Goal: Check status: Check status

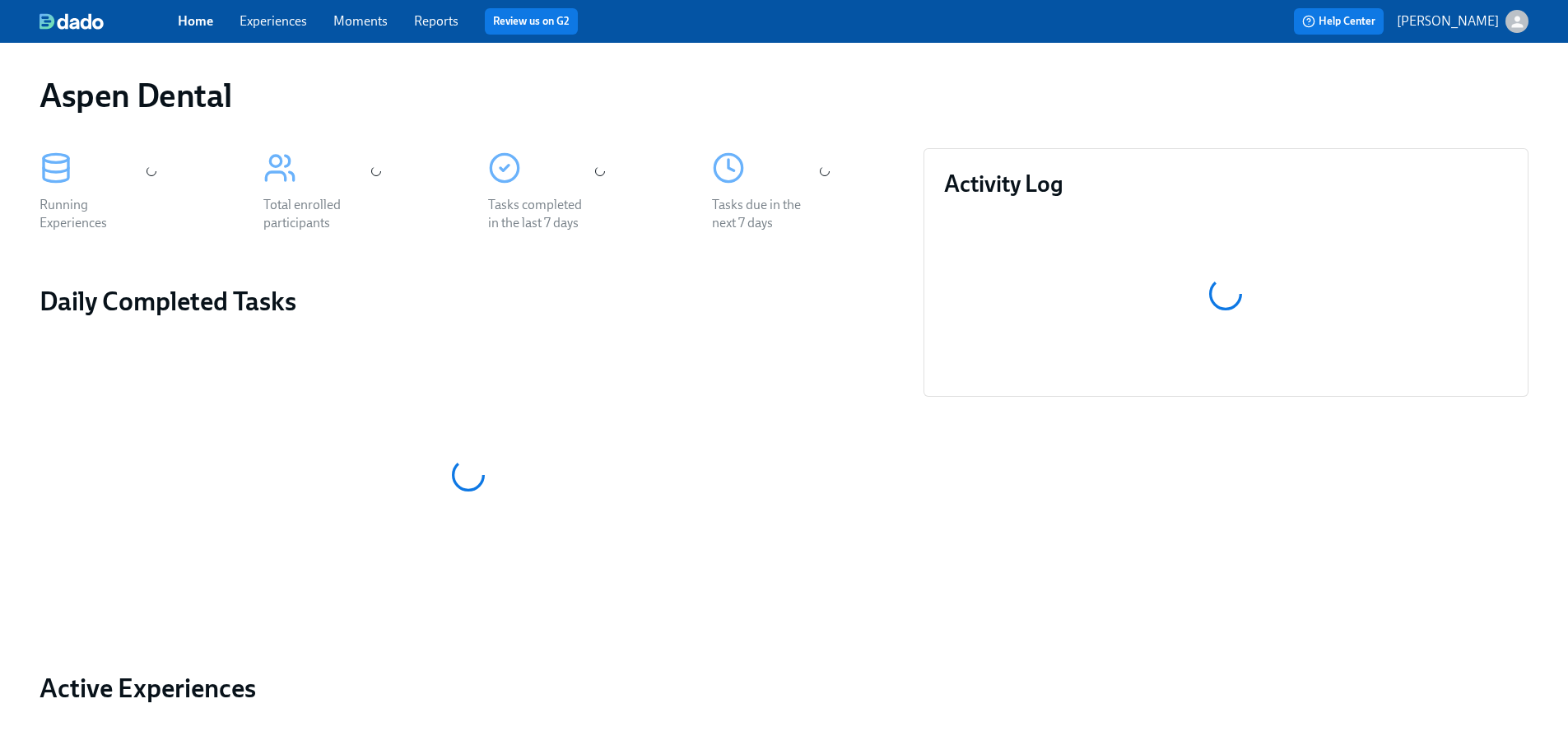
click at [446, 20] on link "Reports" at bounding box center [436, 21] width 44 height 16
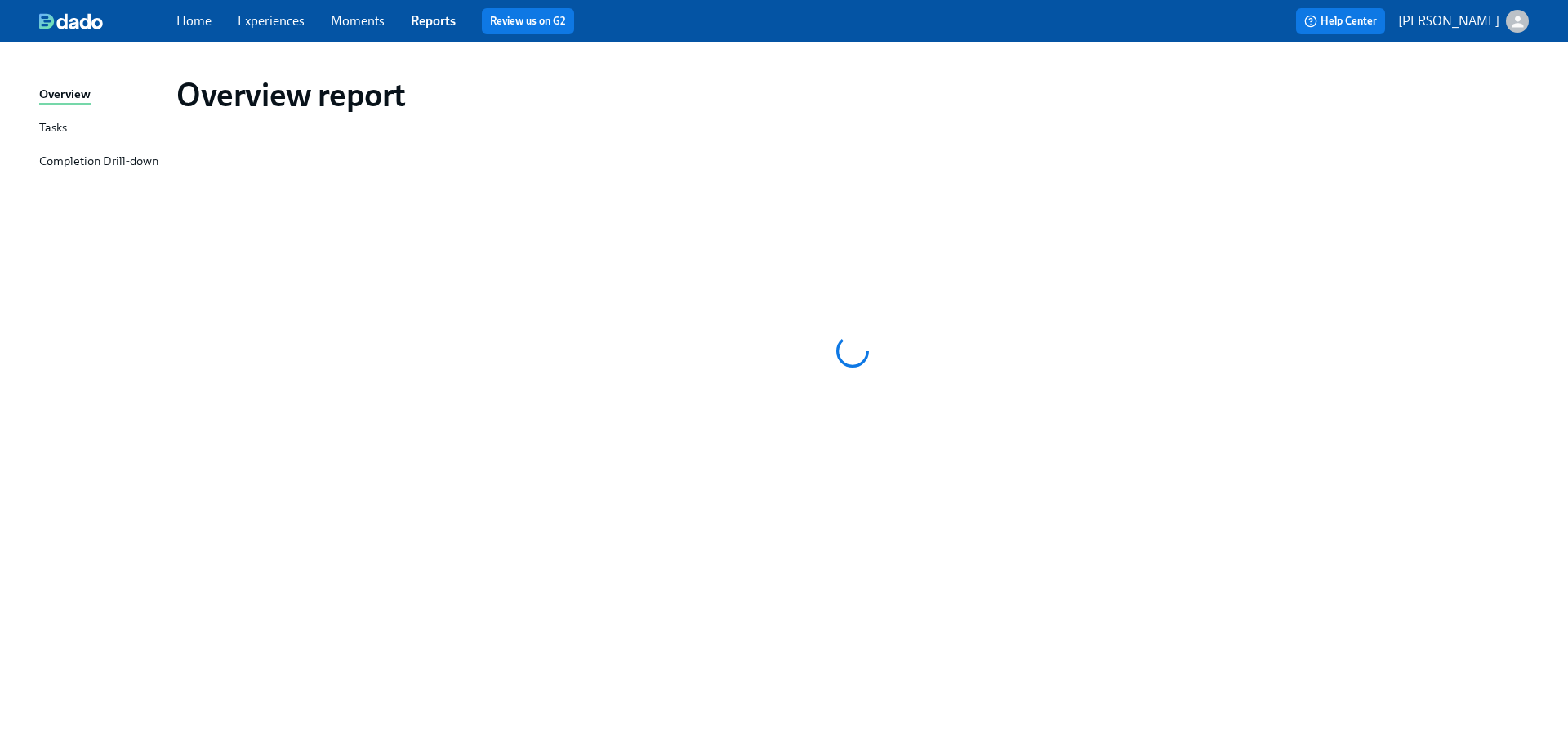
click at [115, 156] on div "Completion Drill-down" at bounding box center [98, 162] width 119 height 21
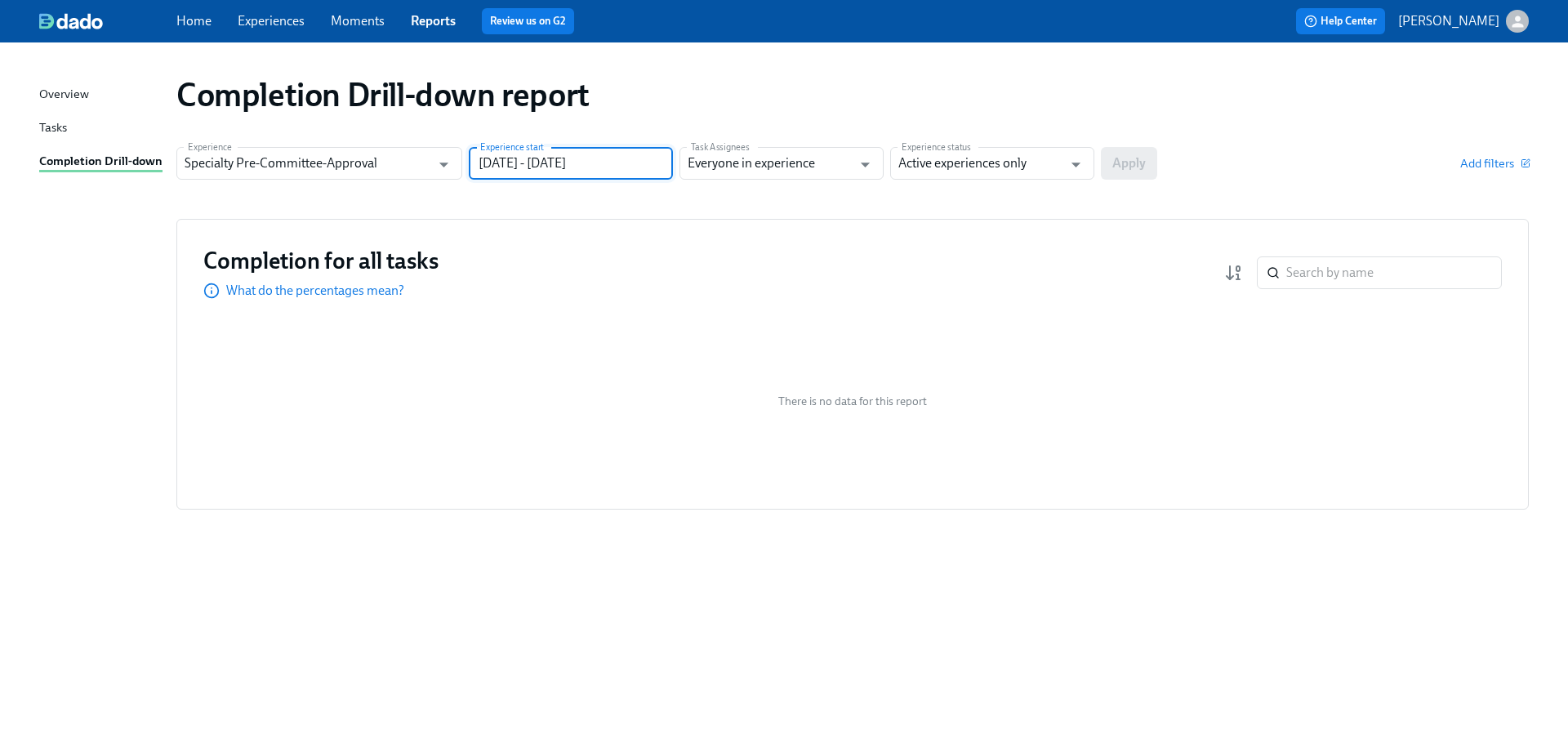
click at [644, 157] on input "[DATE] - [DATE]" at bounding box center [571, 162] width 204 height 32
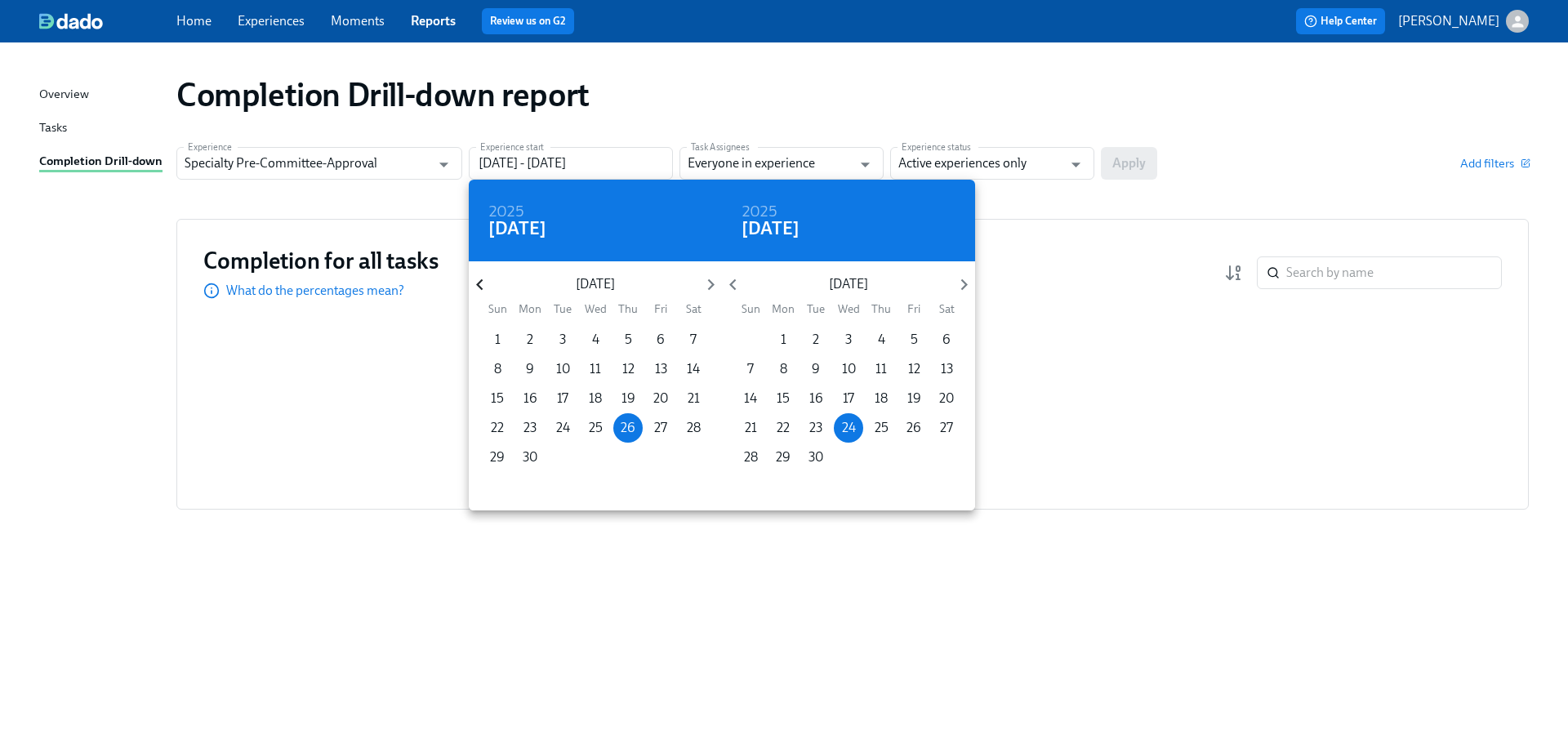
click at [482, 282] on icon "button" at bounding box center [480, 284] width 22 height 22
click at [479, 284] on icon "button" at bounding box center [480, 284] width 22 height 22
click at [692, 337] on p "1" at bounding box center [693, 340] width 6 height 18
type input "[DATE] - [DATE]"
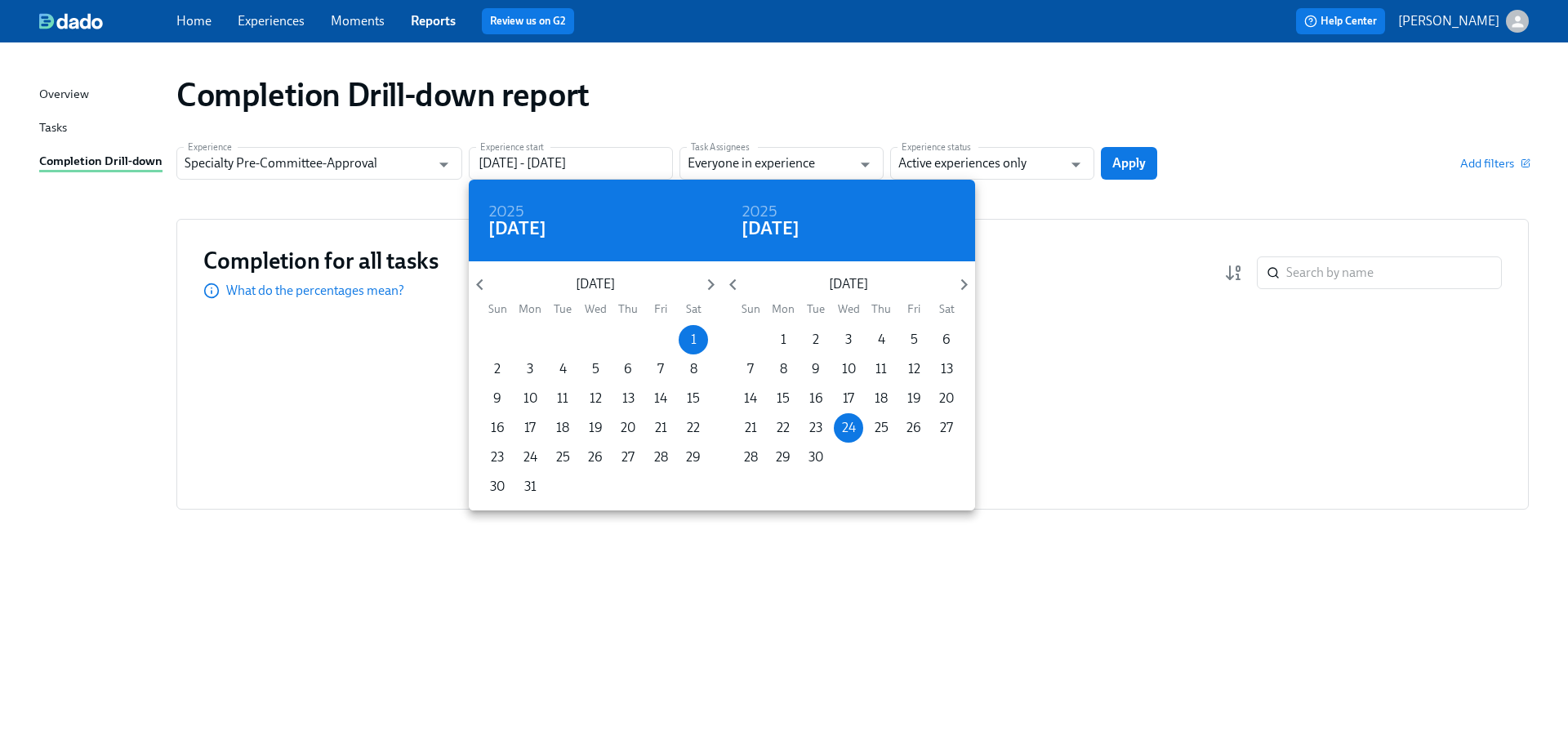
click at [1144, 163] on div at bounding box center [784, 372] width 1568 height 744
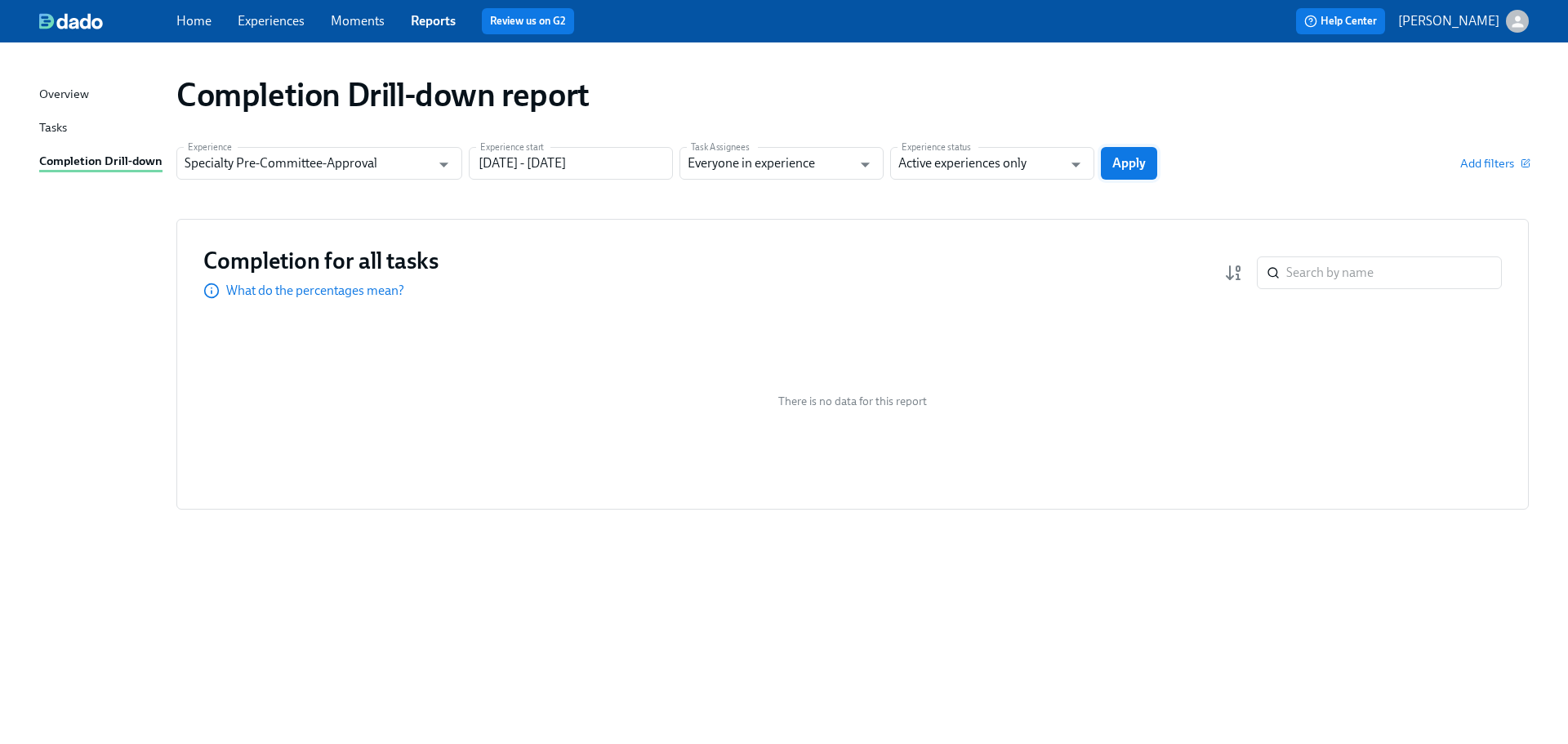
click at [1136, 157] on span "Apply" at bounding box center [1129, 163] width 33 height 17
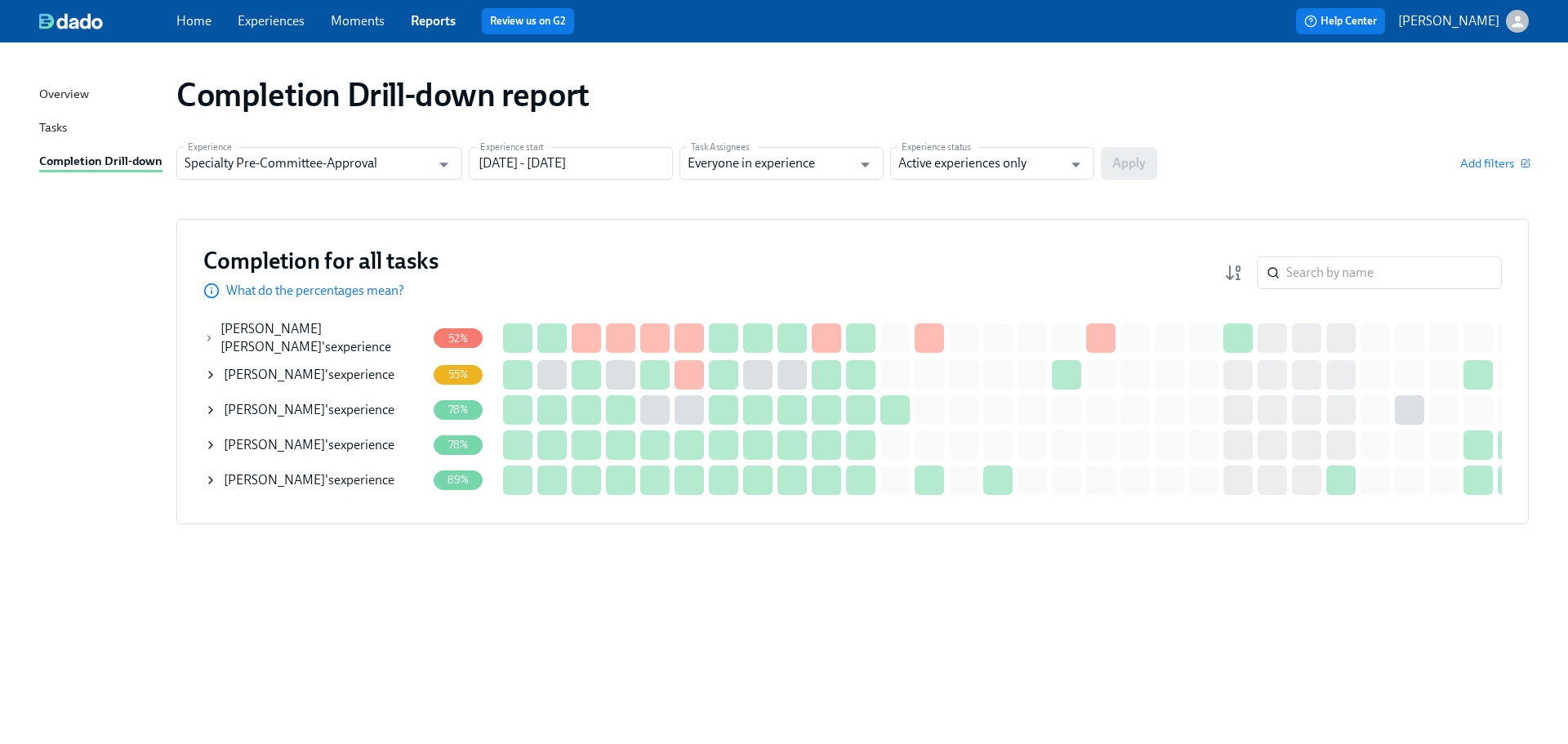
click at [215, 370] on icon at bounding box center [211, 375] width 13 height 13
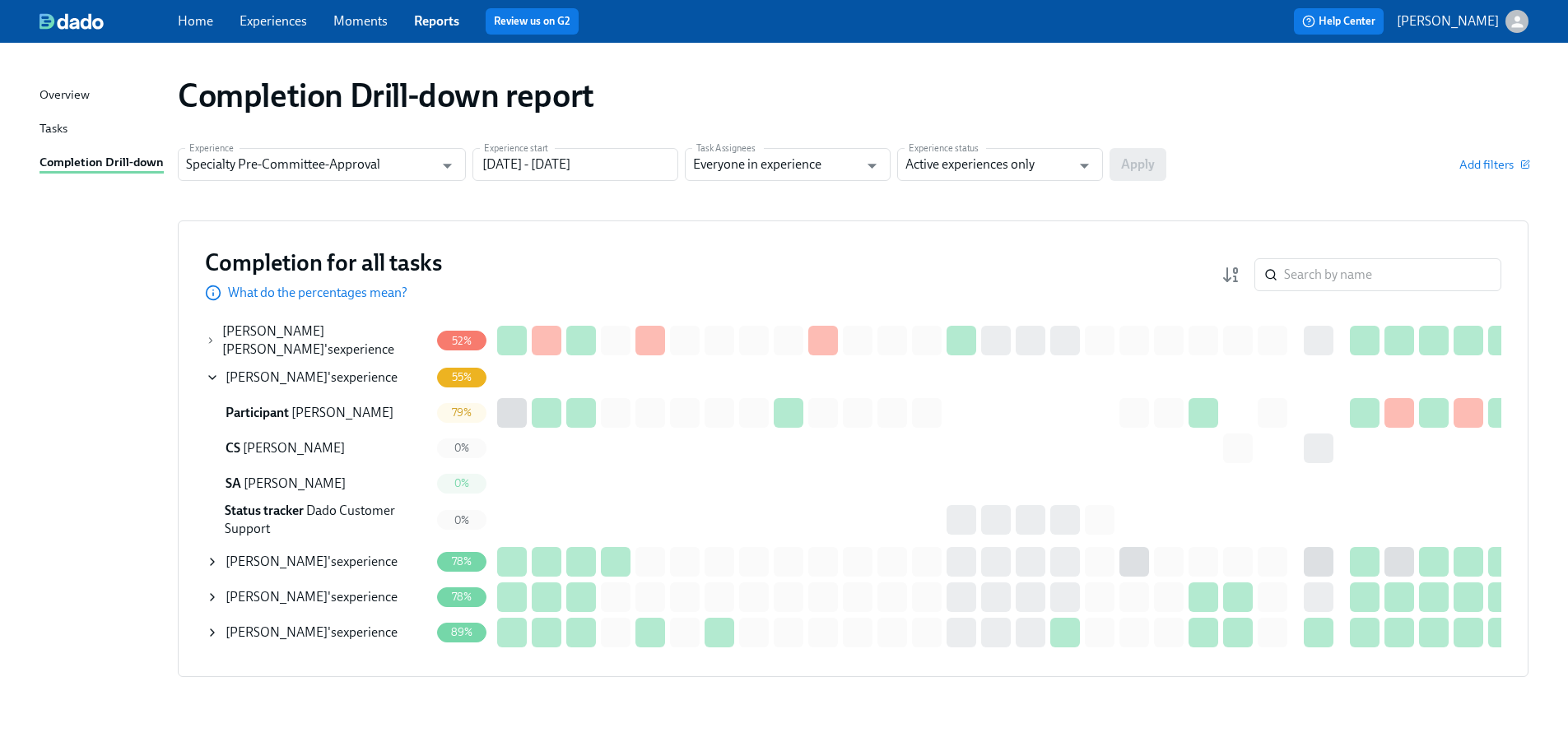
scroll to position [0, 650]
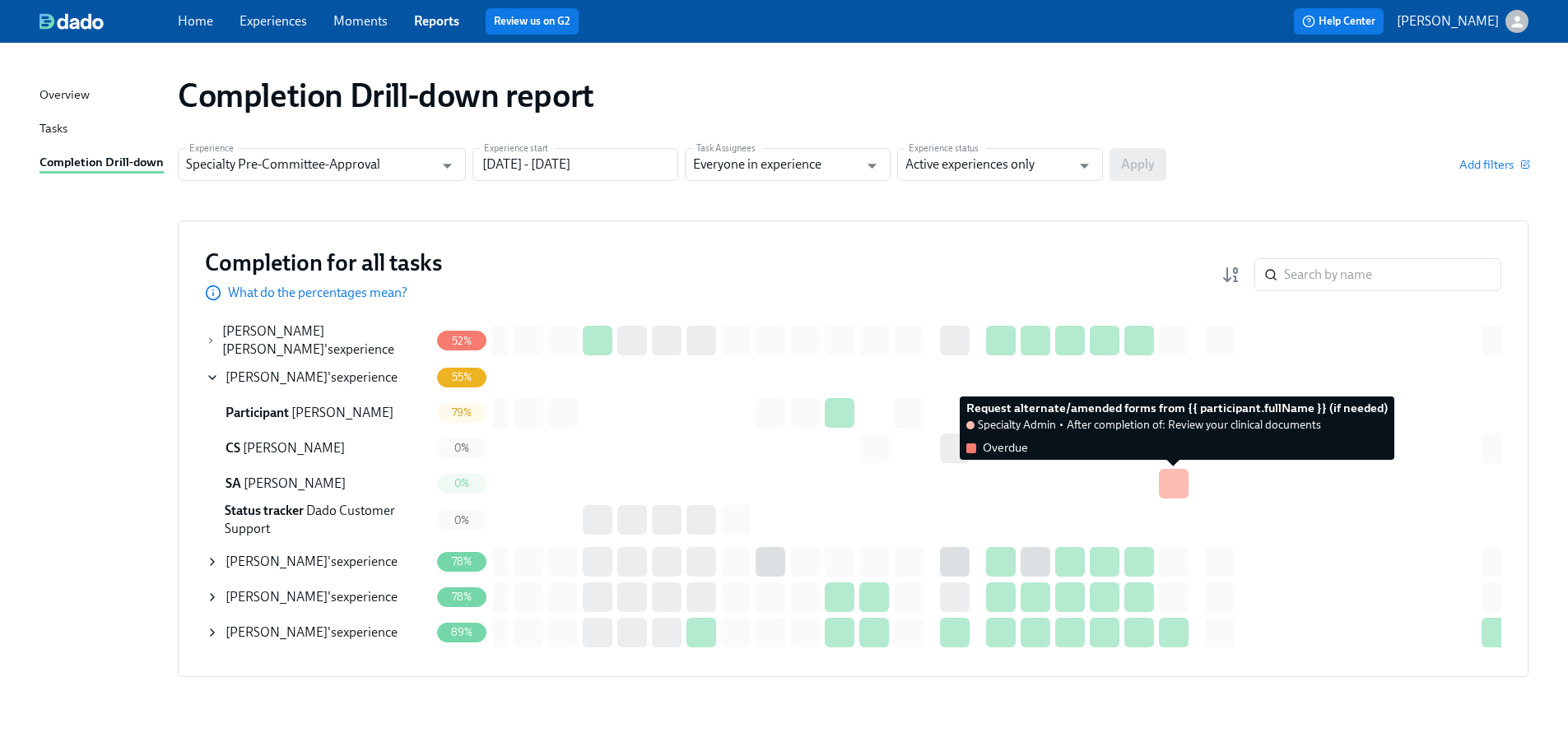
click at [1179, 478] on div at bounding box center [1173, 483] width 29 height 29
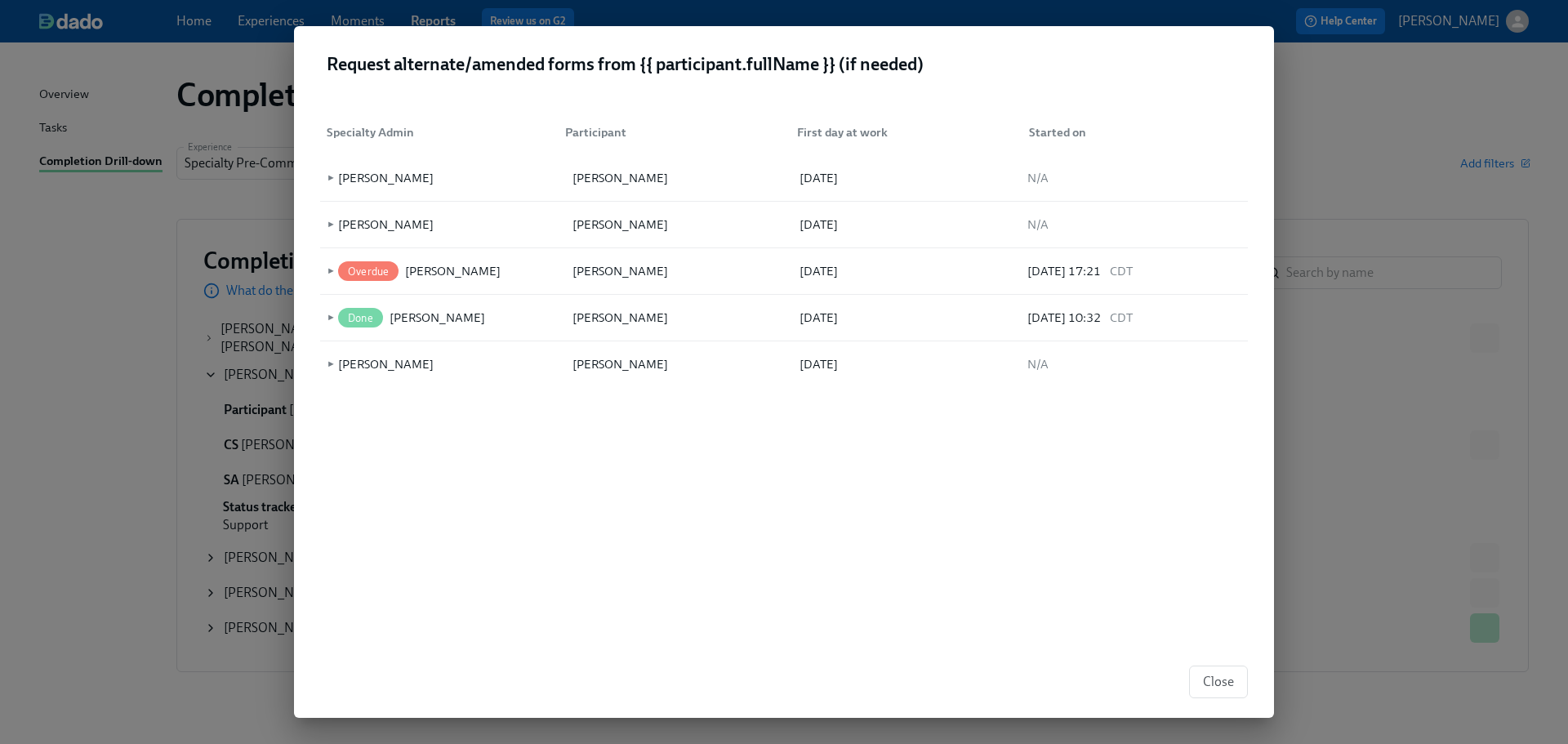
click at [960, 696] on div "Close" at bounding box center [784, 682] width 980 height 72
click at [331, 271] on span "►" at bounding box center [329, 272] width 12 height 18
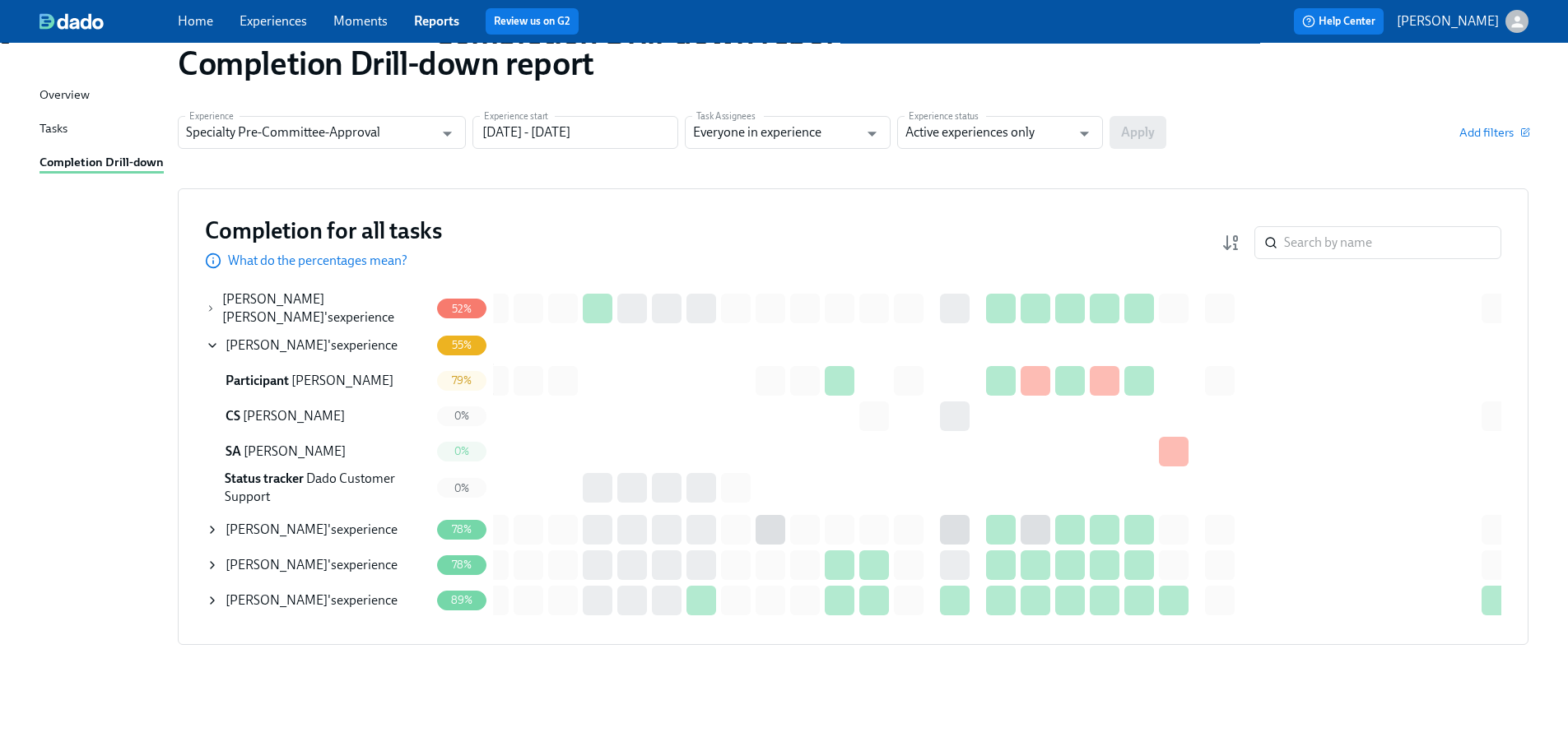
scroll to position [0, 0]
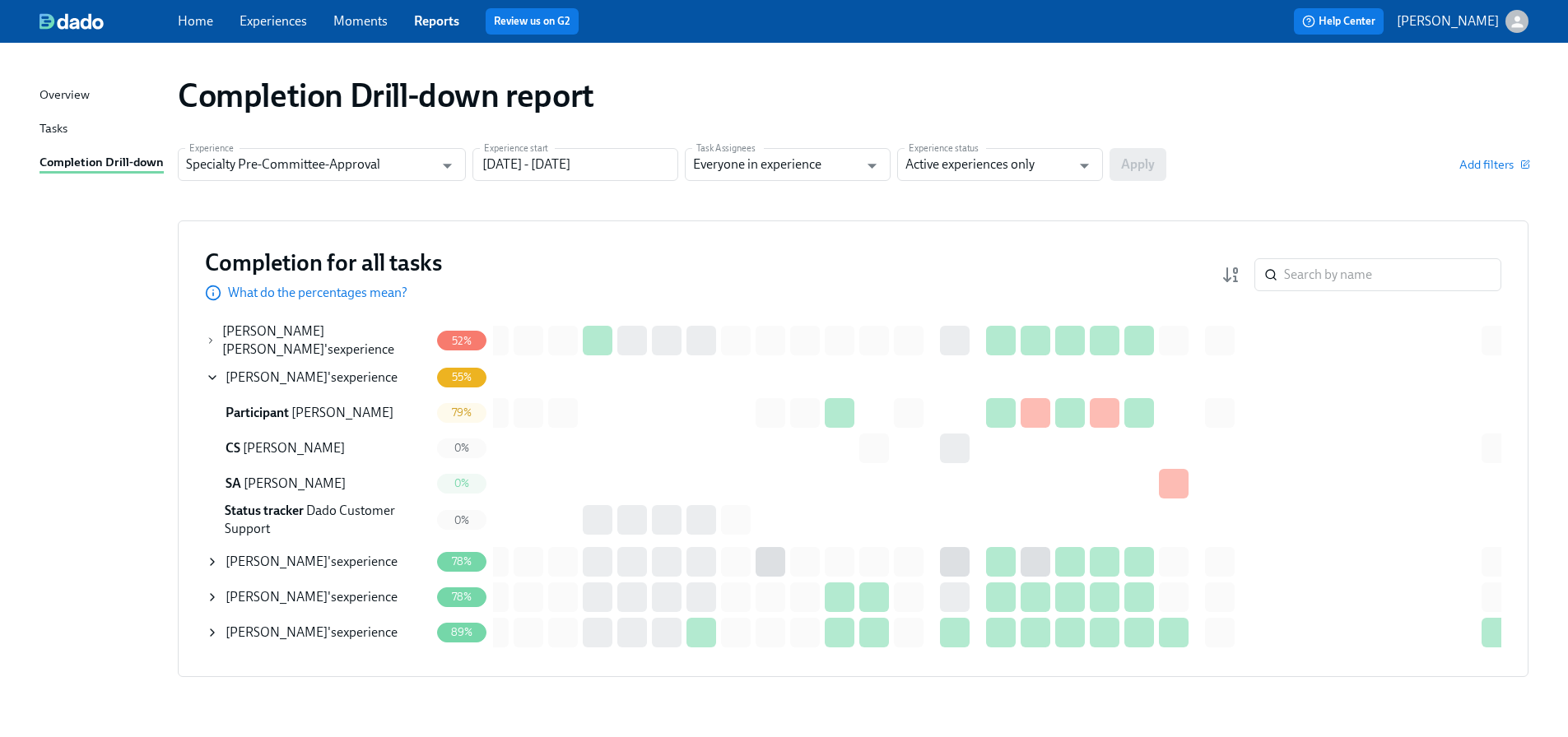
click at [254, 374] on span "[PERSON_NAME]" at bounding box center [277, 377] width 102 height 16
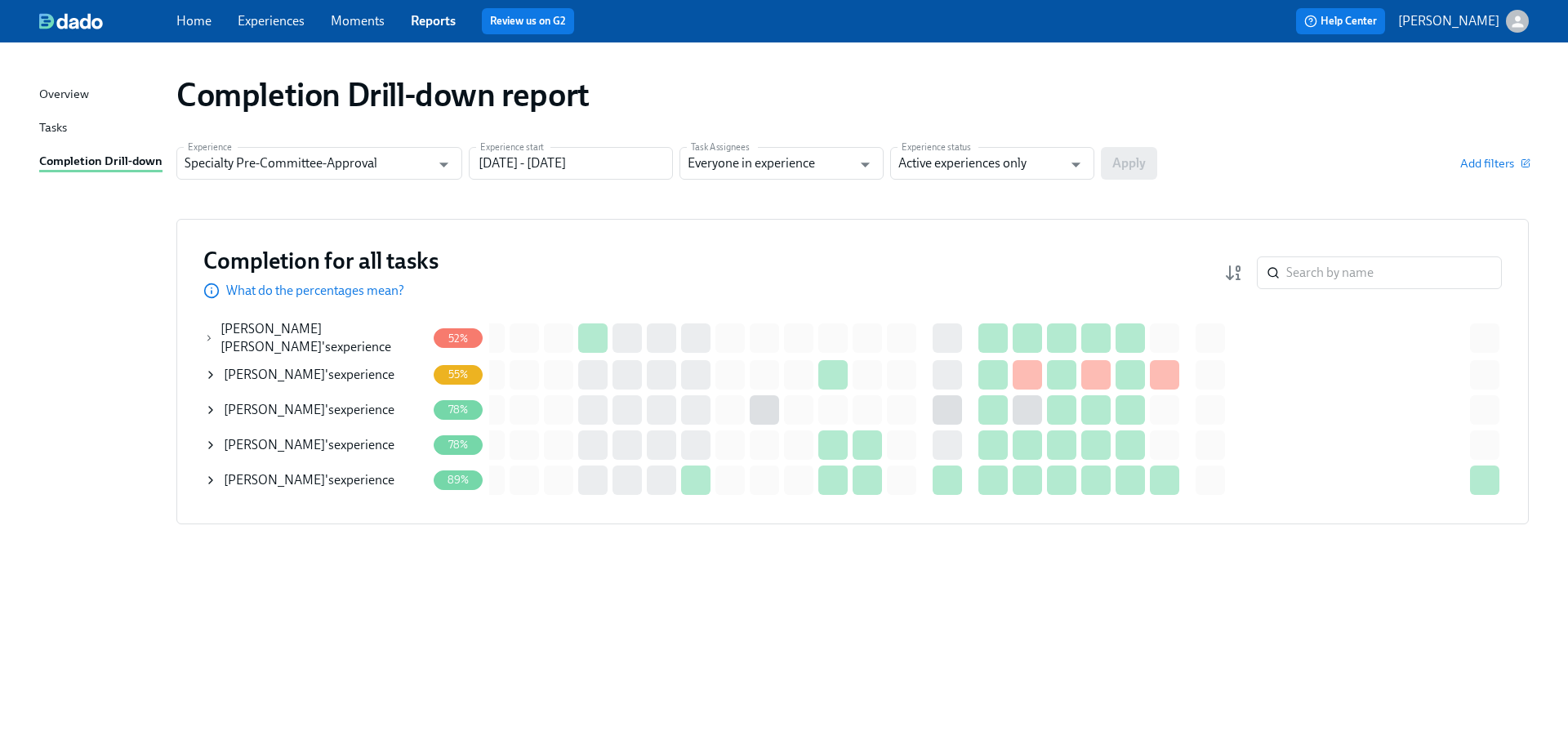
click at [253, 367] on span "[PERSON_NAME]" at bounding box center [275, 374] width 102 height 16
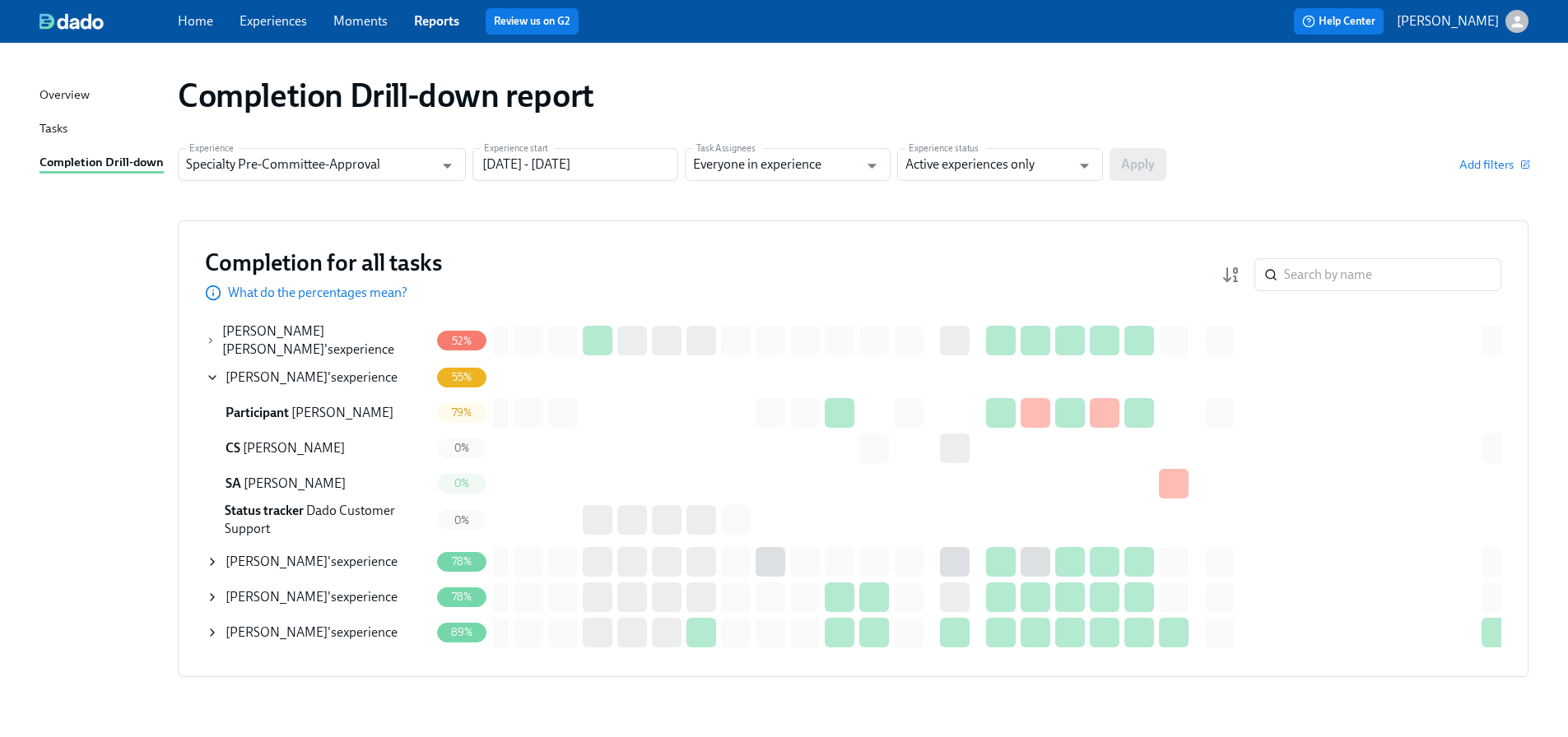
click at [356, 370] on div "[PERSON_NAME] 's experience" at bounding box center [311, 378] width 172 height 18
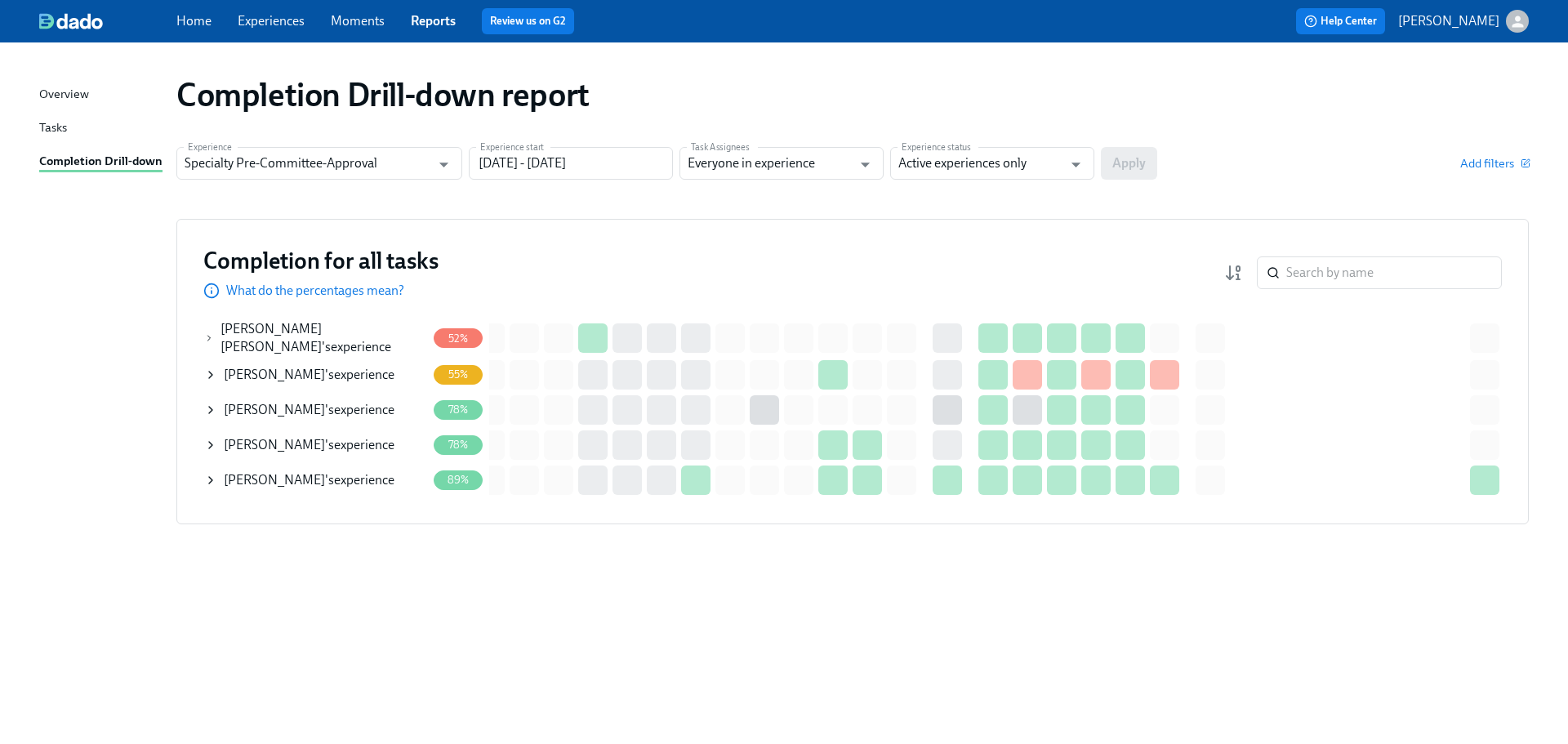
click at [62, 127] on div "Tasks" at bounding box center [52, 128] width 27 height 21
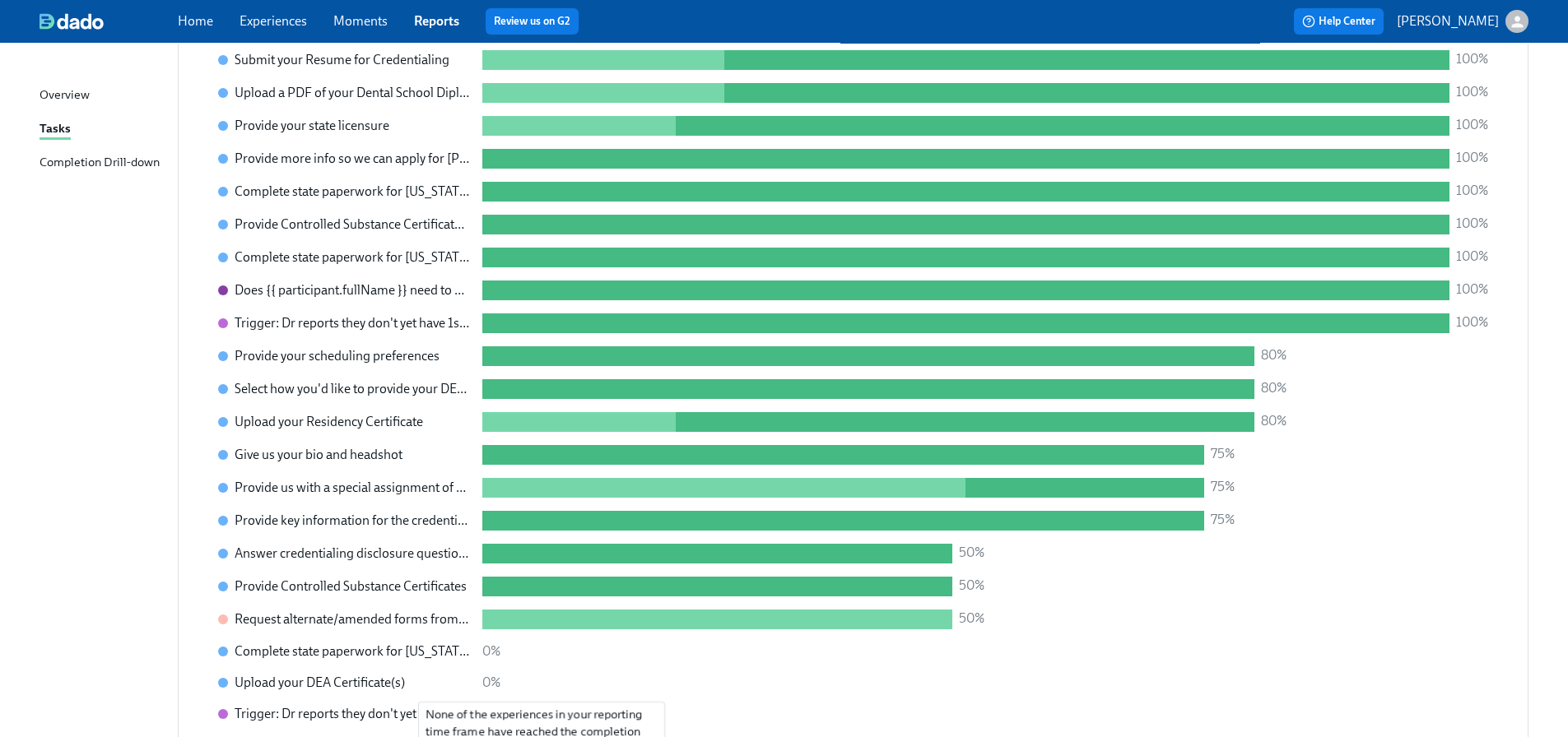
scroll to position [905, 0]
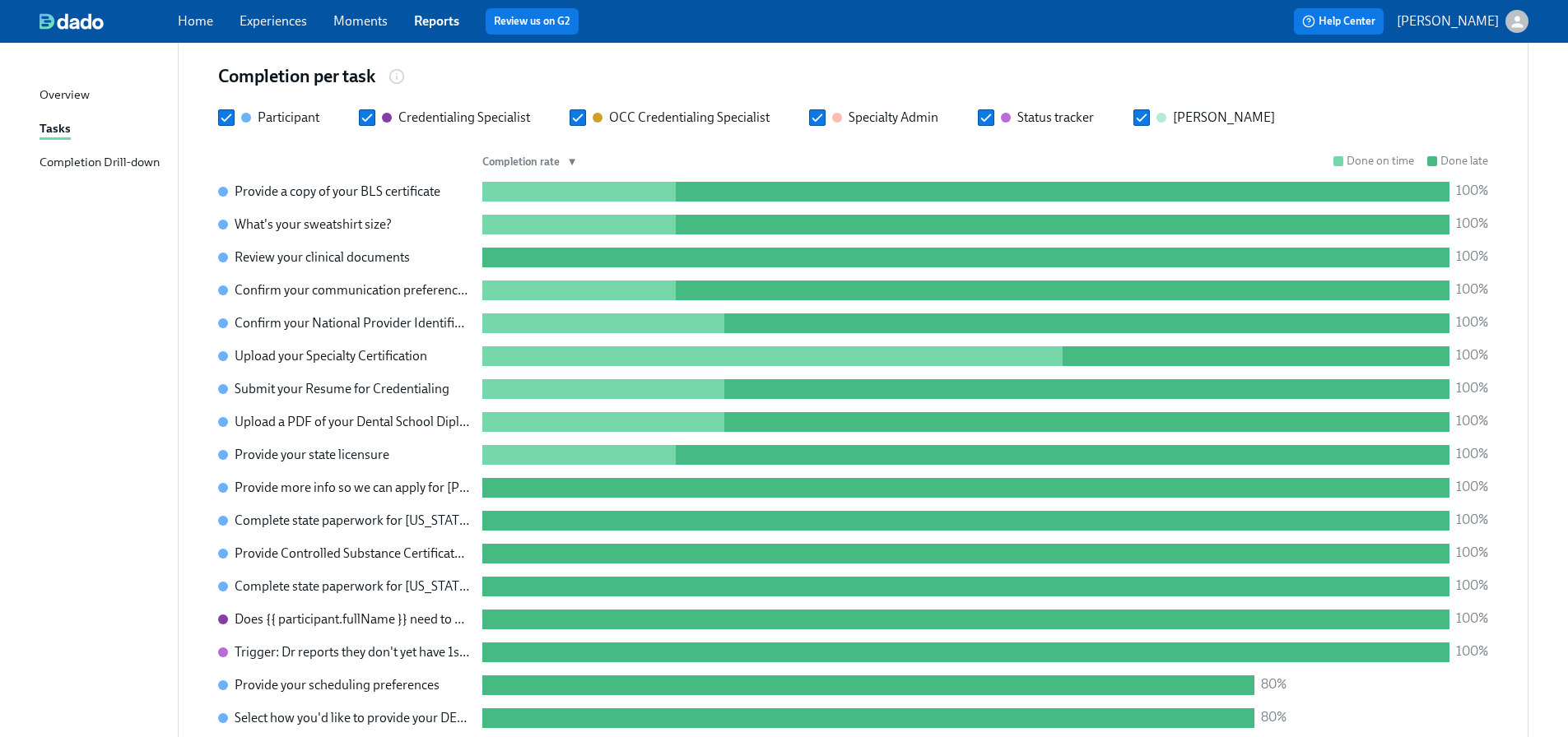
click at [132, 147] on div "Overview Tasks Completion Drill-down" at bounding box center [108, 136] width 139 height 102
click at [123, 162] on div "Completion Drill-down" at bounding box center [99, 163] width 120 height 21
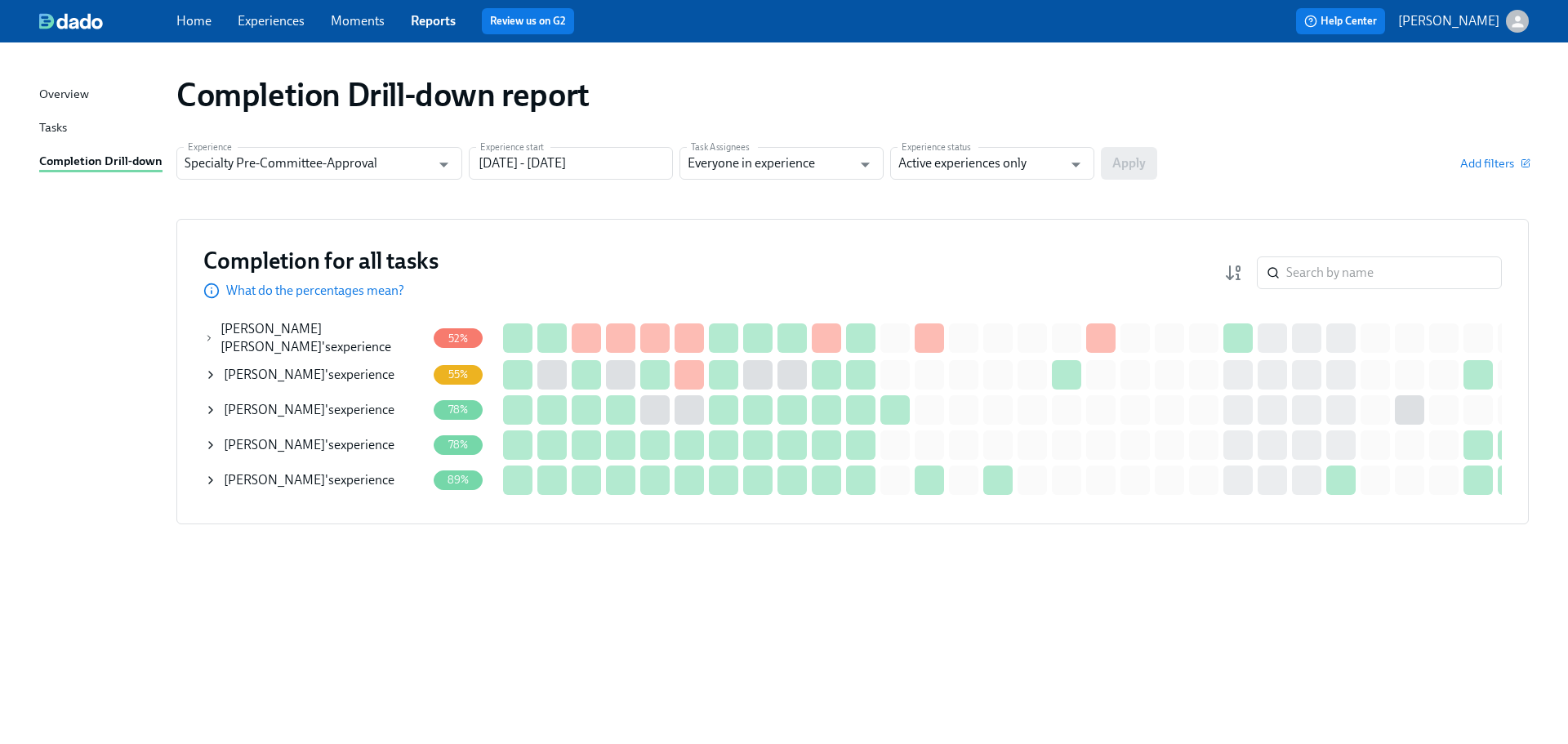
click at [212, 368] on icon at bounding box center [211, 375] width 13 height 13
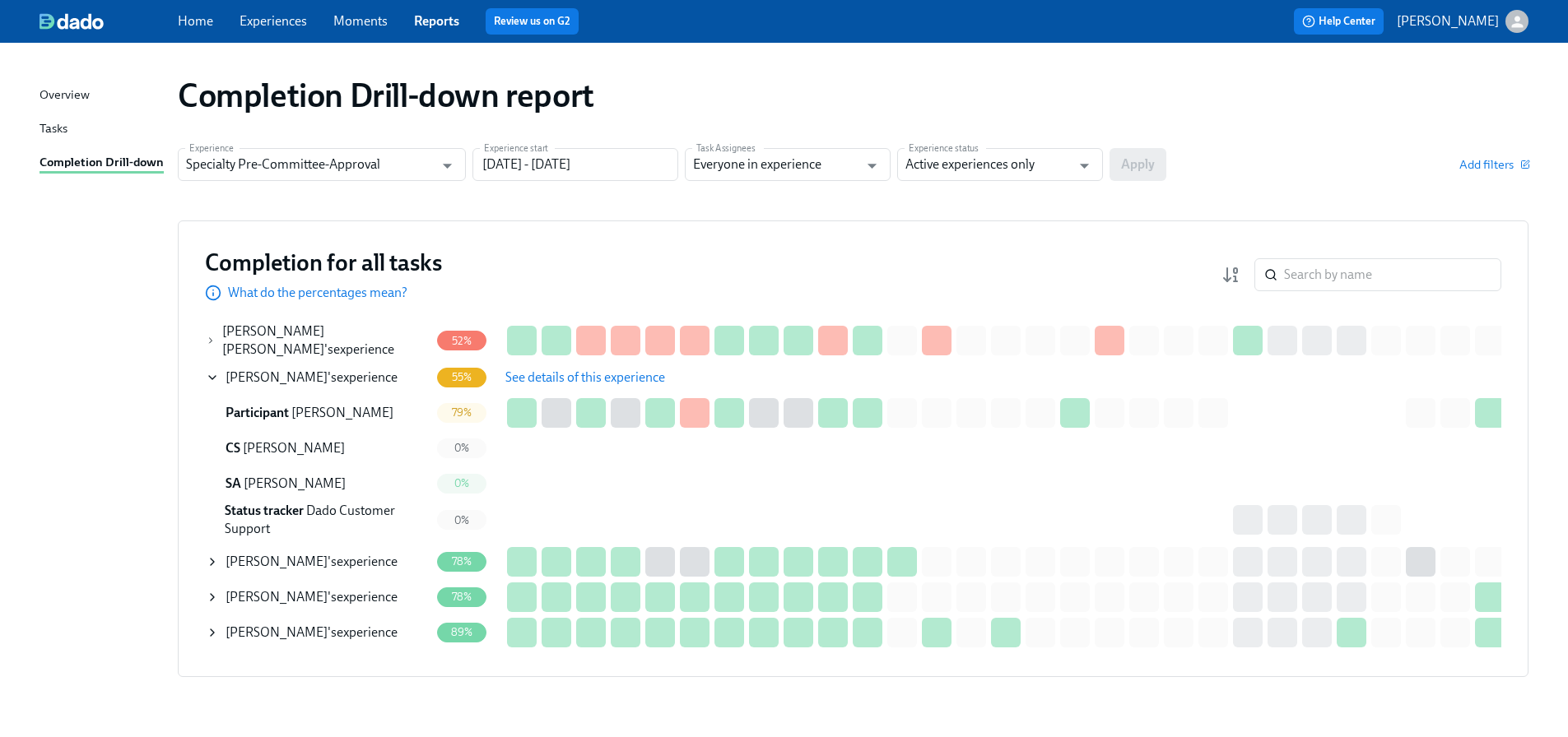
click at [284, 369] on span "[PERSON_NAME]" at bounding box center [277, 377] width 102 height 16
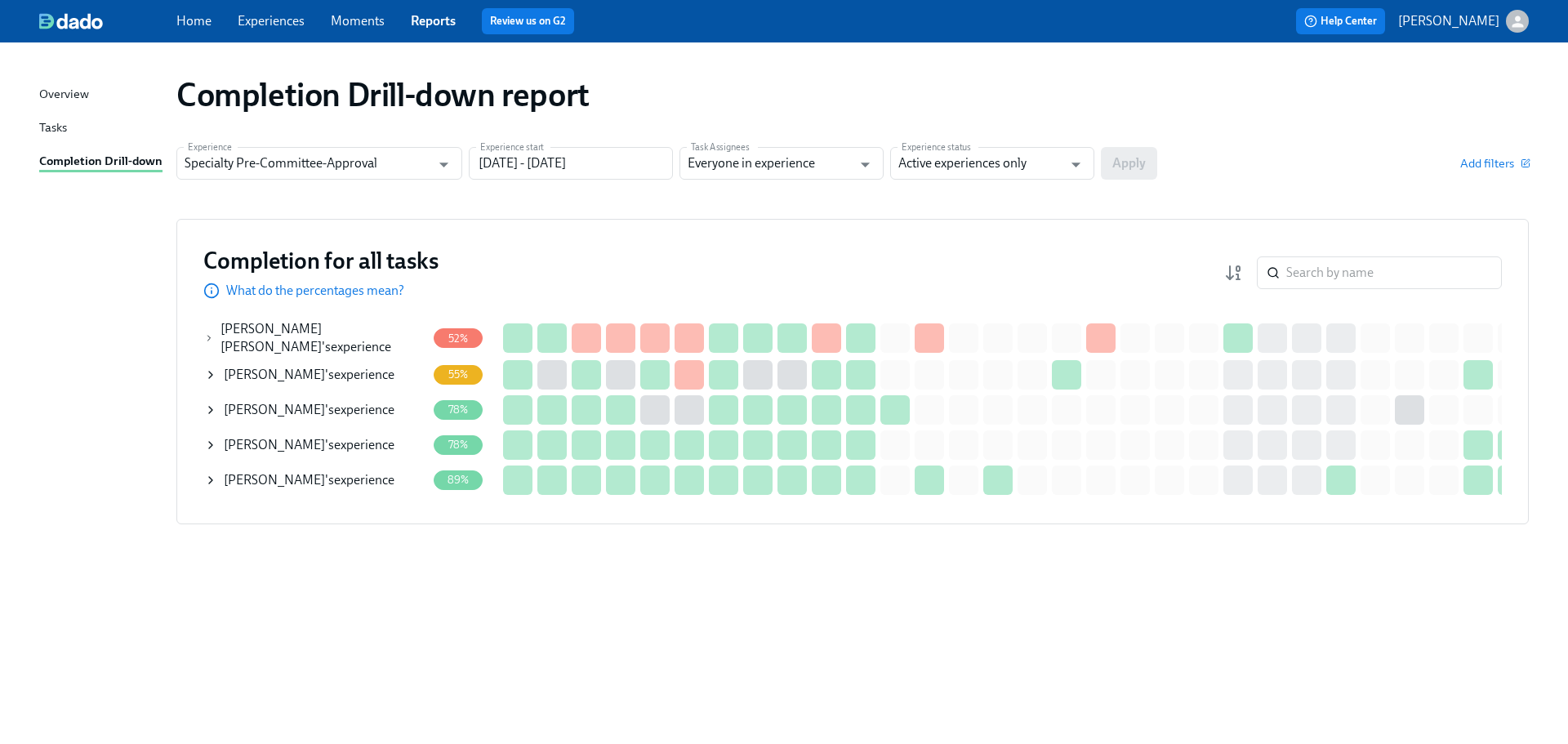
click at [208, 368] on icon at bounding box center [211, 375] width 13 height 13
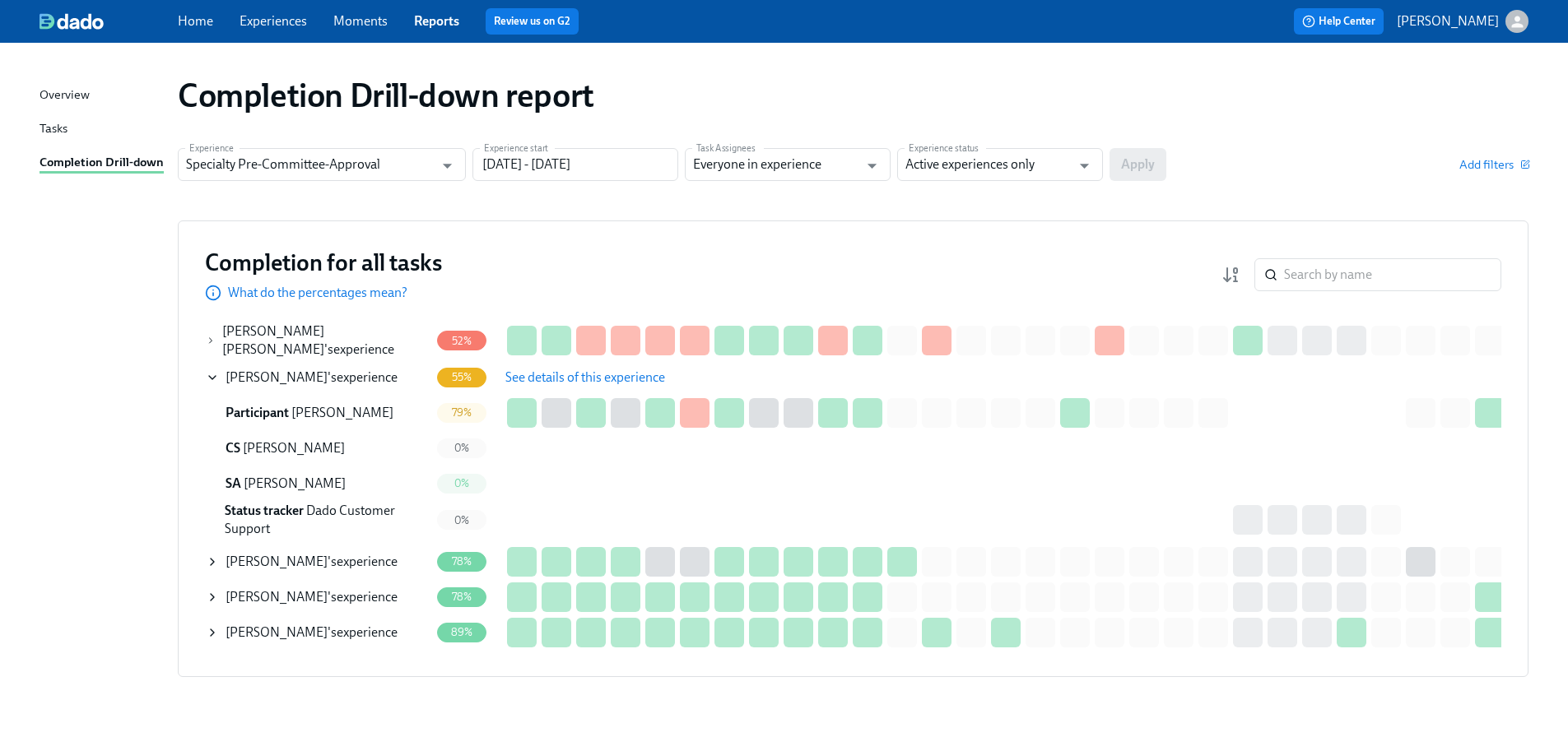
click at [609, 365] on button "See details of this experience" at bounding box center [585, 377] width 183 height 33
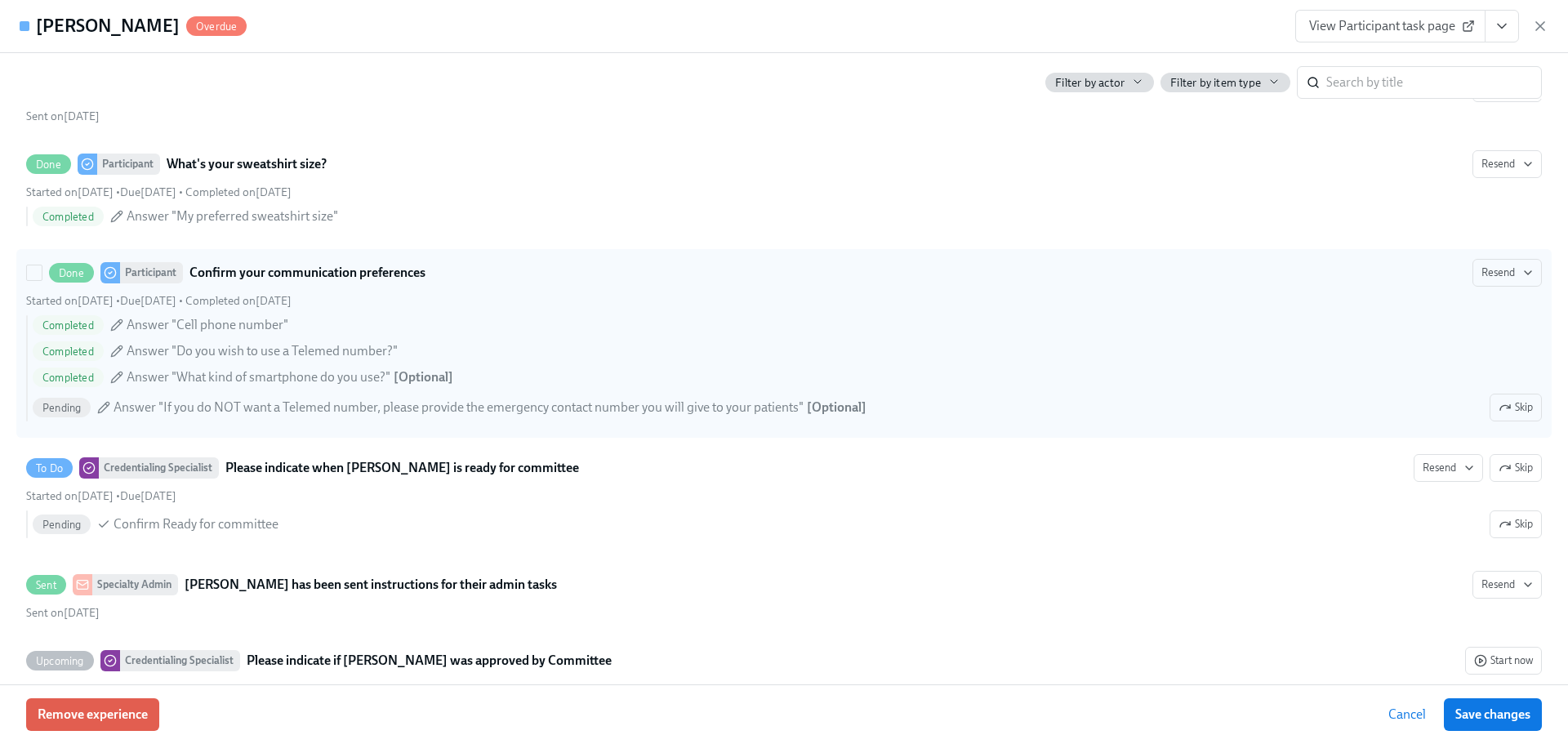
scroll to position [2777, 0]
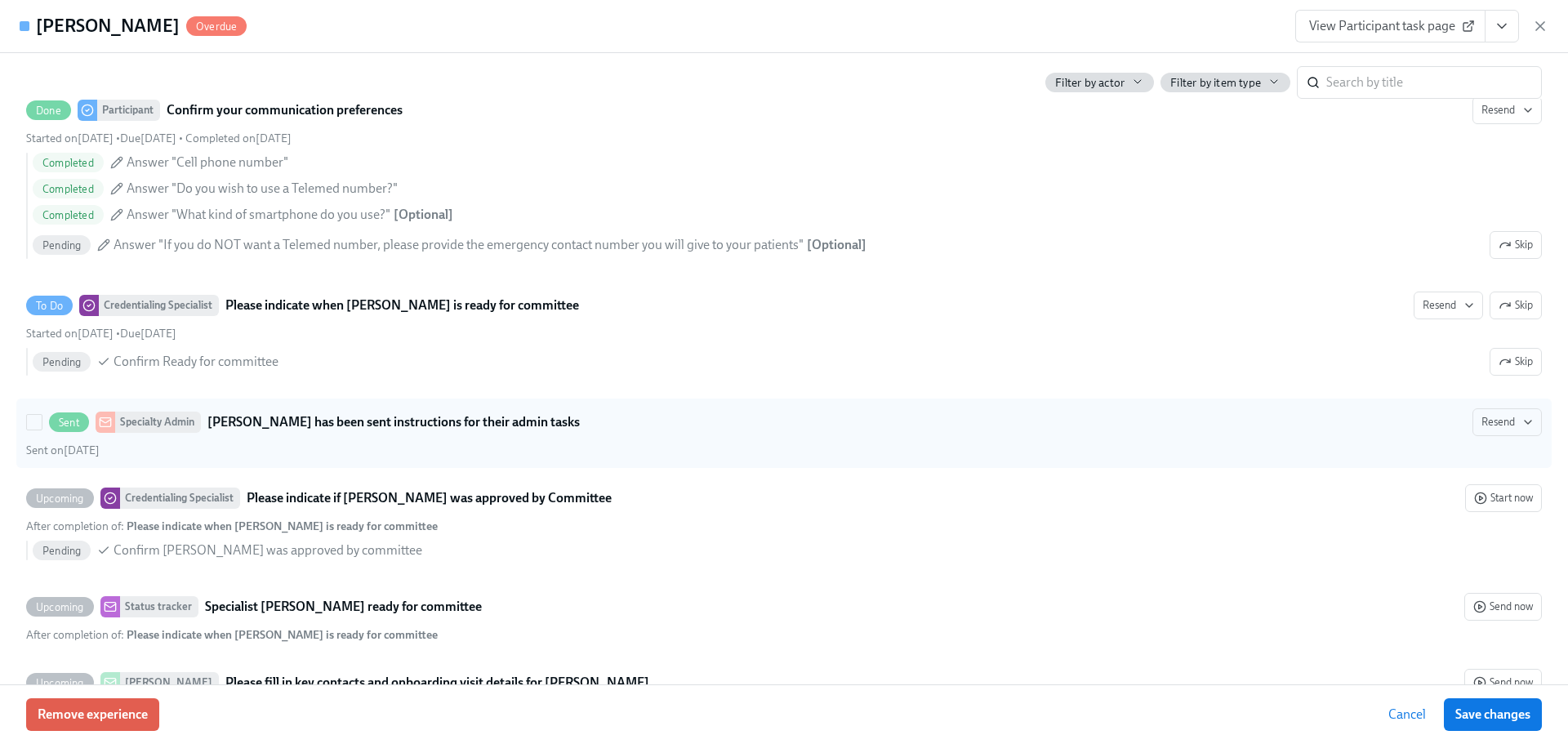
click at [172, 433] on div "Specialty Admin" at bounding box center [157, 422] width 86 height 21
click at [42, 430] on input "Sent Specialty Admin [PERSON_NAME] has been sent instructions for their admin t…" at bounding box center [34, 422] width 15 height 15
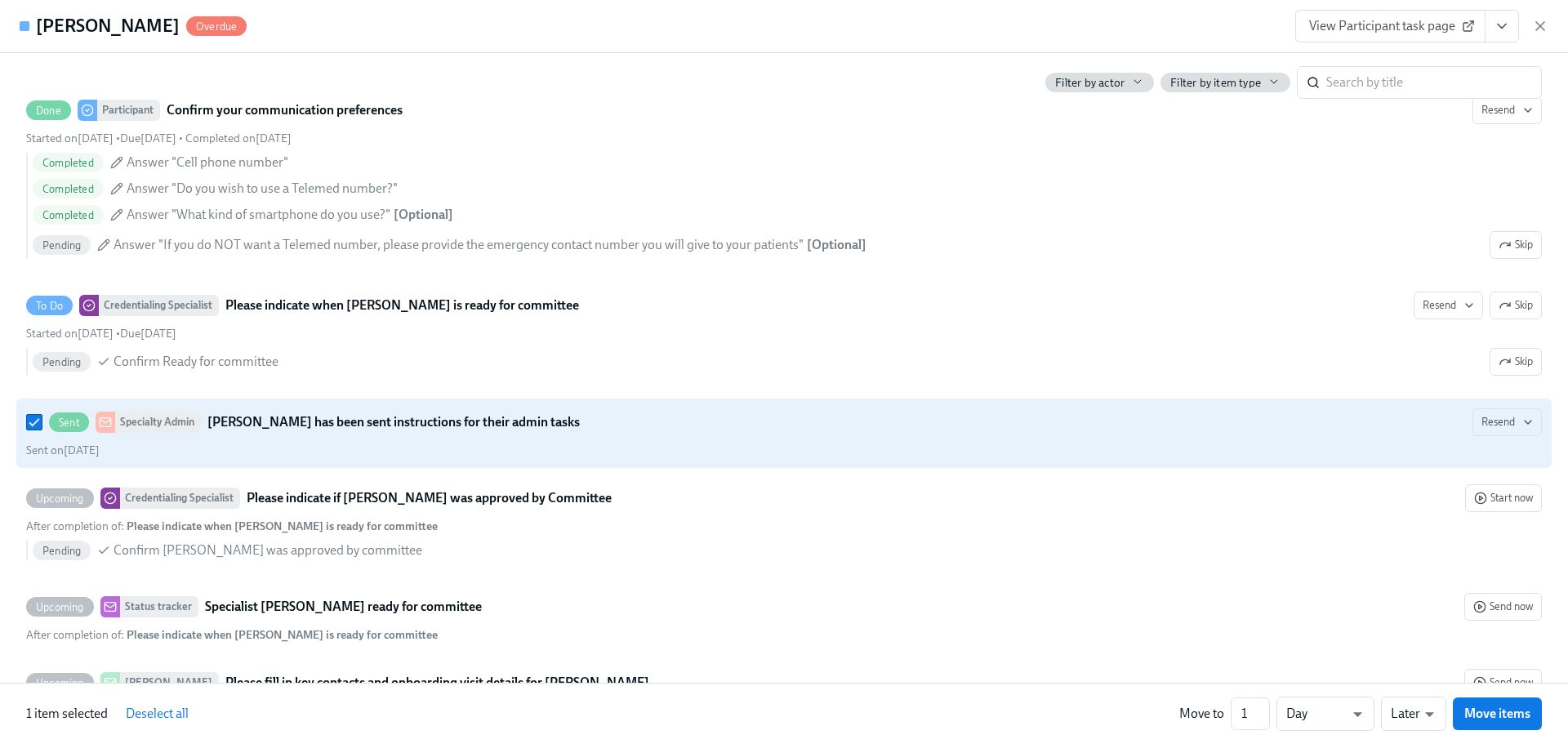
click at [173, 433] on div "Specialty Admin" at bounding box center [157, 422] width 86 height 21
click at [42, 430] on input "Sent Specialty Admin [PERSON_NAME] has been sent instructions for their admin t…" at bounding box center [34, 422] width 15 height 15
click at [173, 433] on div "Specialty Admin" at bounding box center [157, 422] width 86 height 21
click at [42, 430] on input "Sent Specialty Admin [PERSON_NAME] has been sent instructions for their admin t…" at bounding box center [34, 422] width 15 height 15
click at [173, 433] on div "Specialty Admin" at bounding box center [157, 422] width 86 height 21
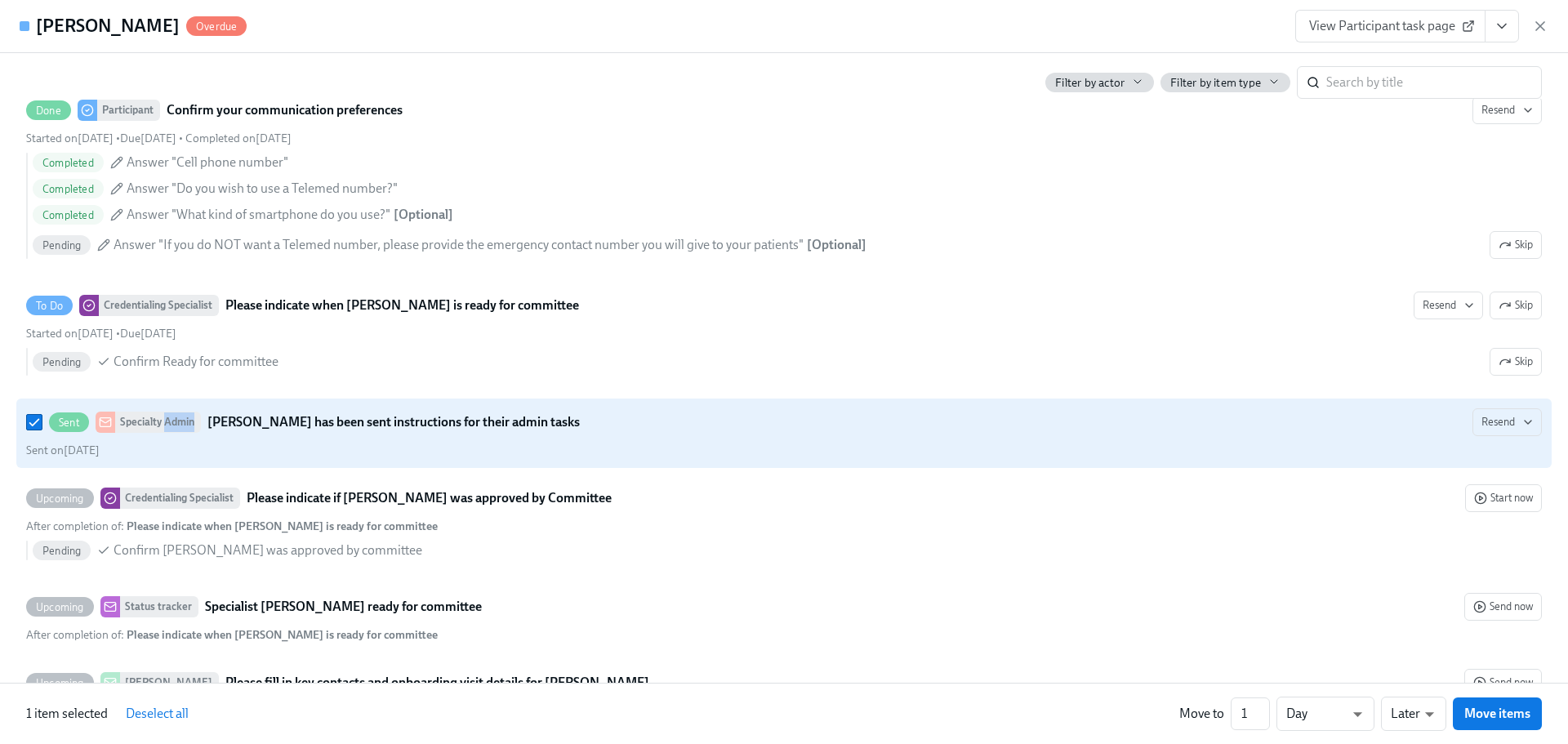
click at [42, 430] on input "Sent Specialty Admin [PERSON_NAME] has been sent instructions for their admin t…" at bounding box center [34, 422] width 15 height 15
checkbox input "false"
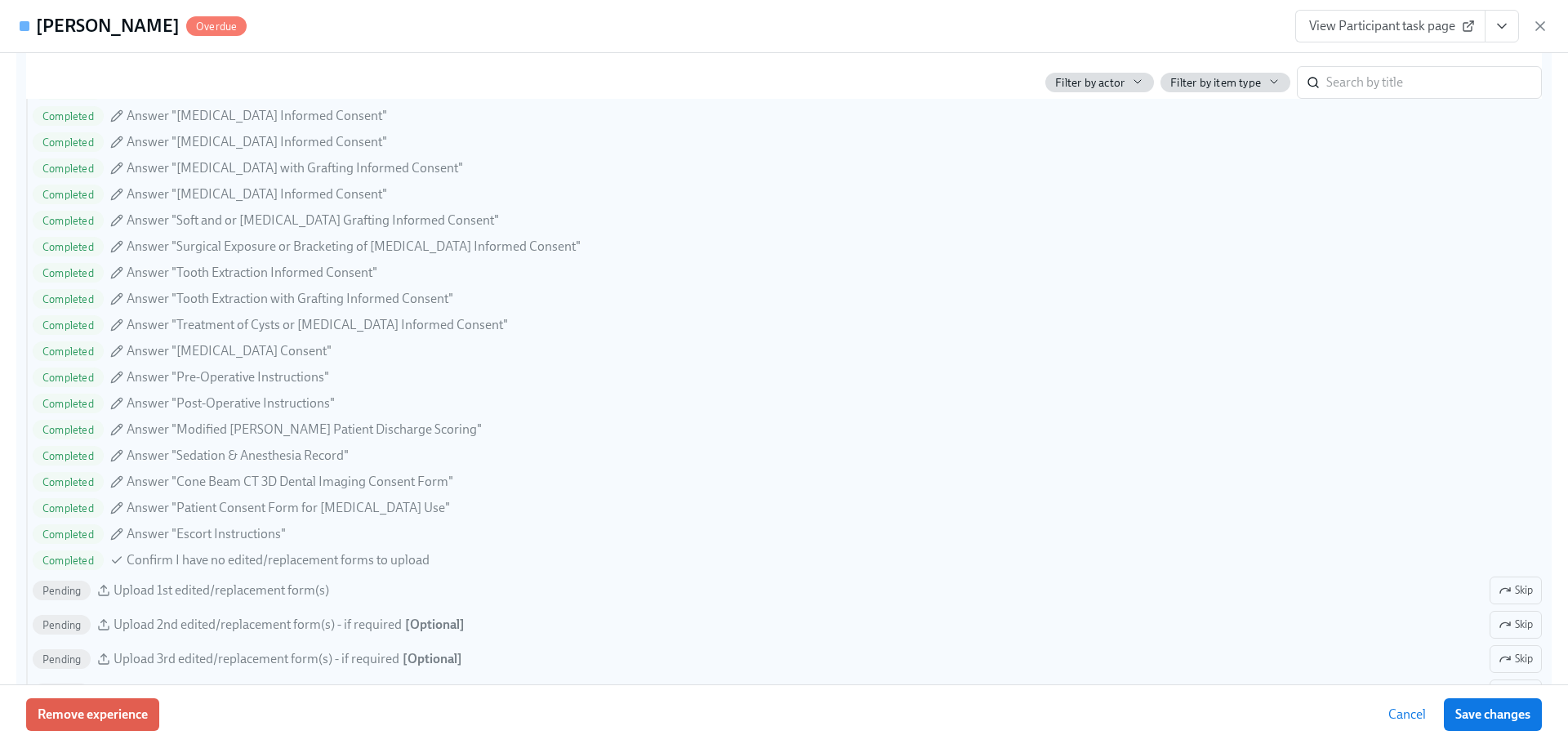
scroll to position [4084, 0]
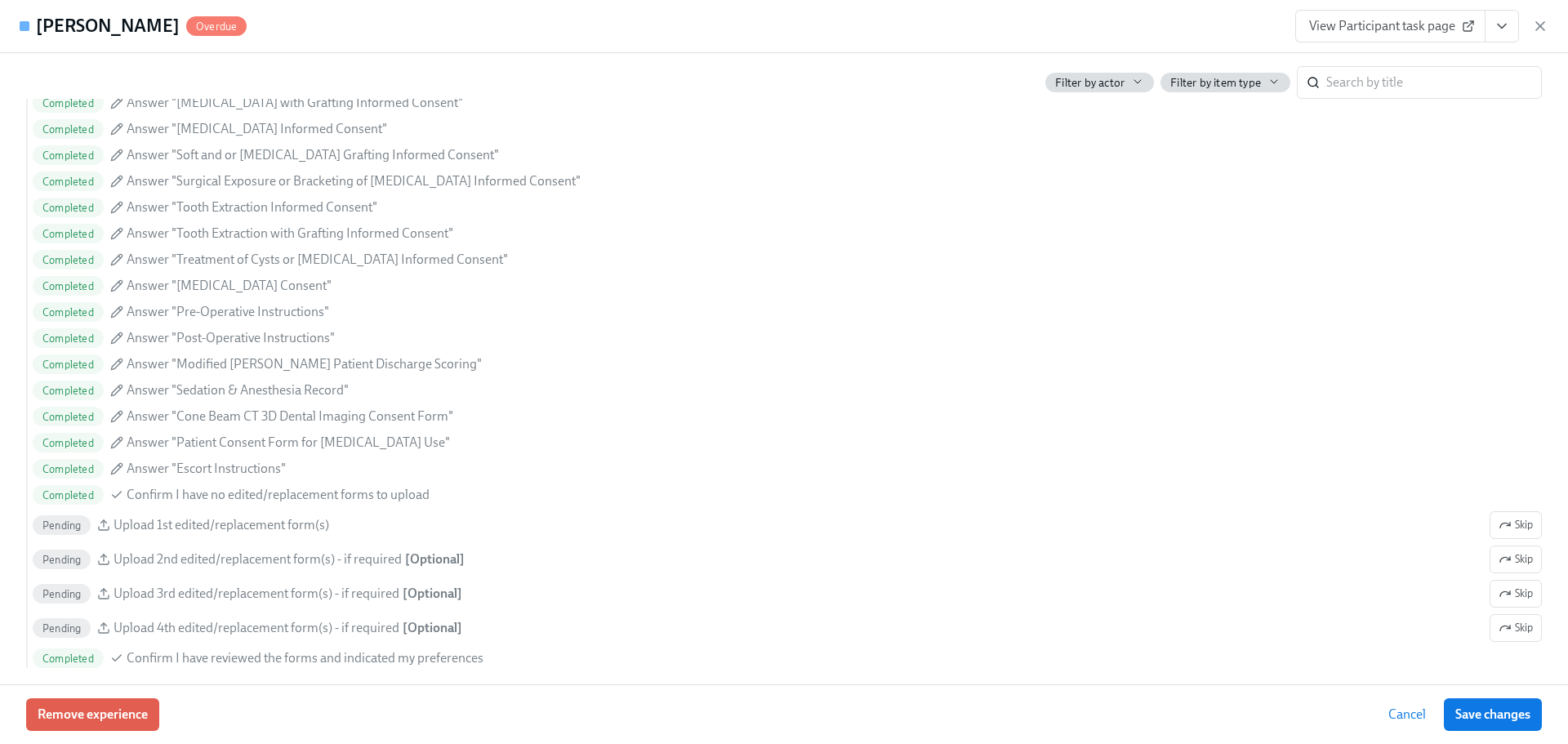
click at [270, 295] on span "Answer "[MEDICAL_DATA] Consent"" at bounding box center [229, 286] width 205 height 18
checkbox input "true"
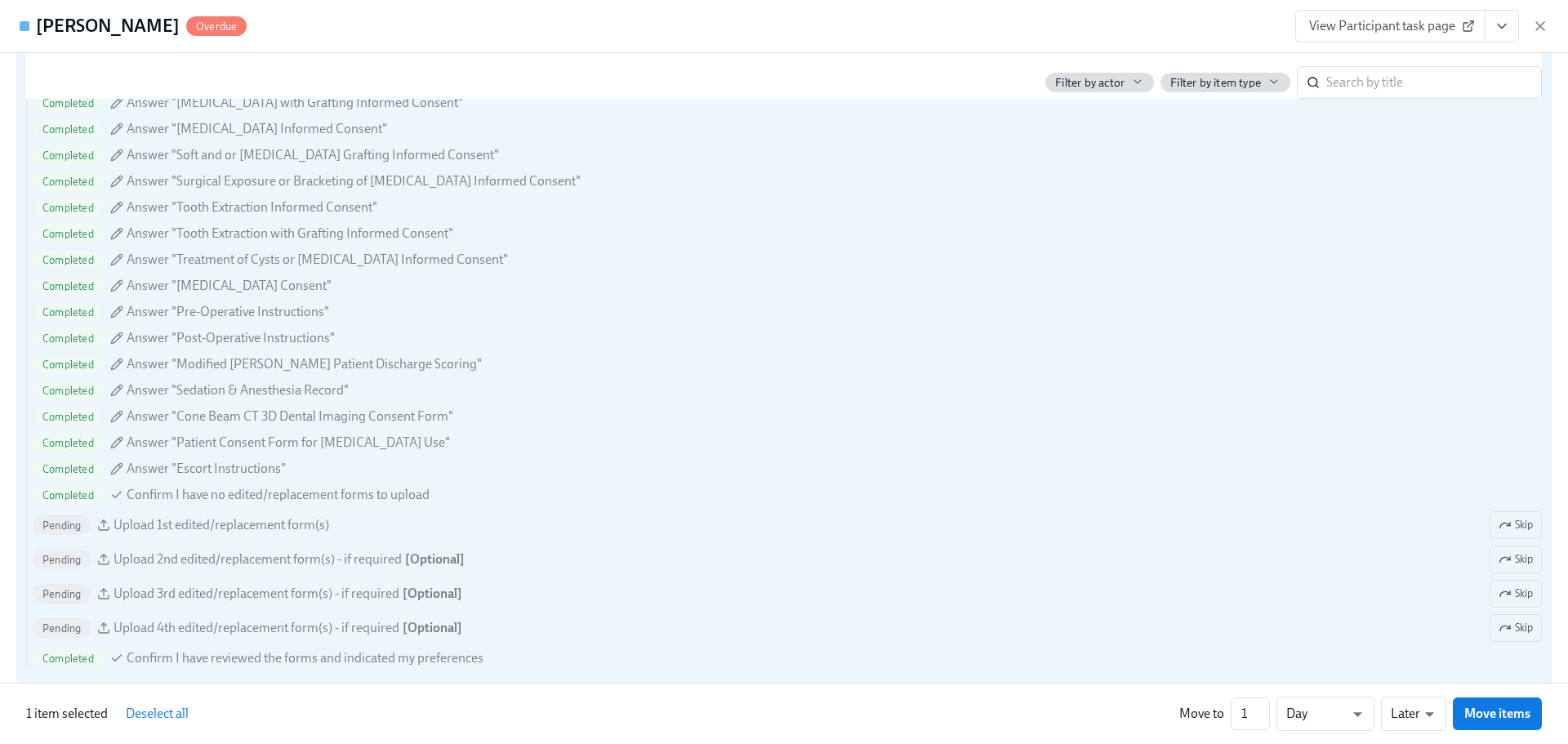
scroll to position [3555, 0]
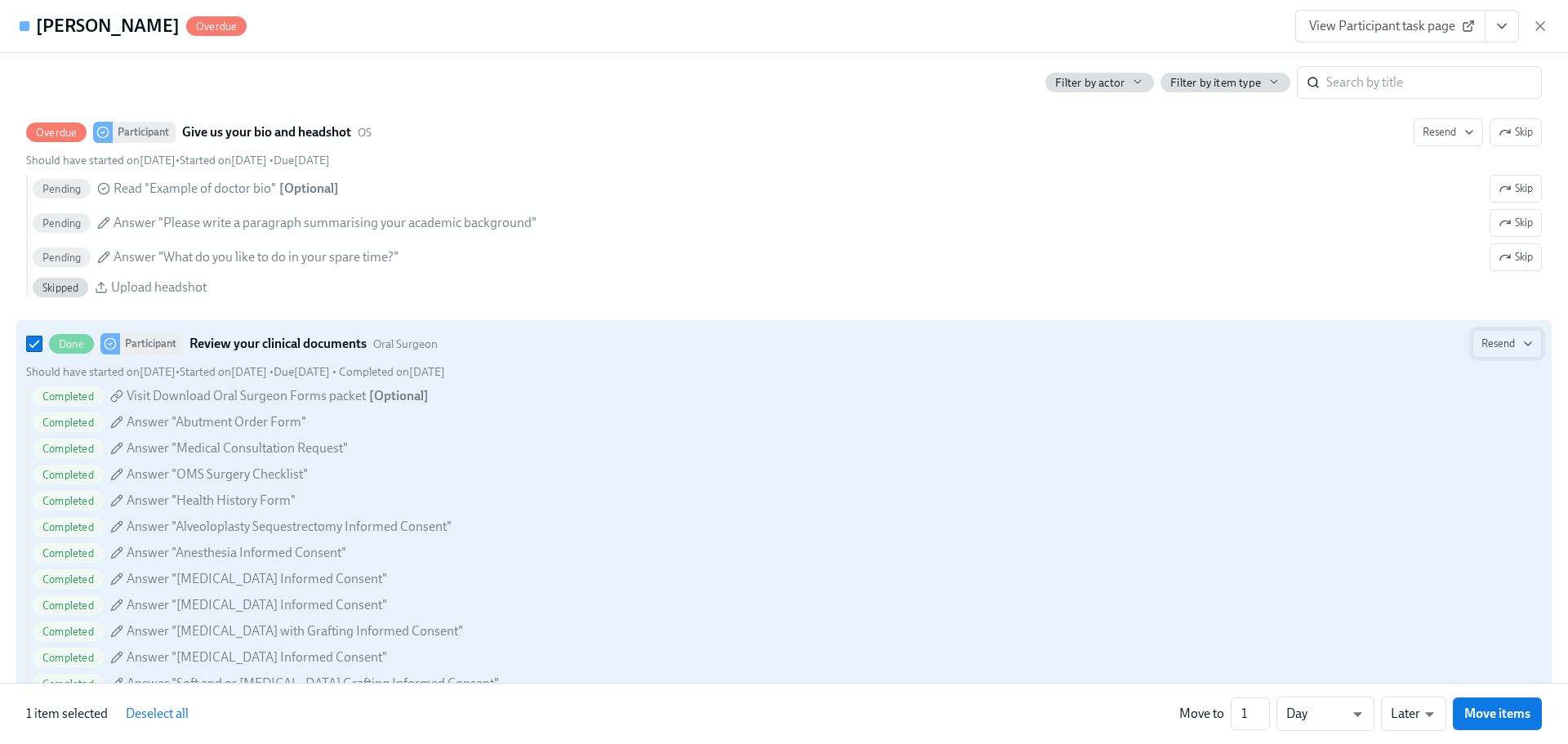
click at [1521, 351] on icon "button" at bounding box center [1528, 344] width 13 height 13
click at [121, 357] on div at bounding box center [784, 372] width 1568 height 744
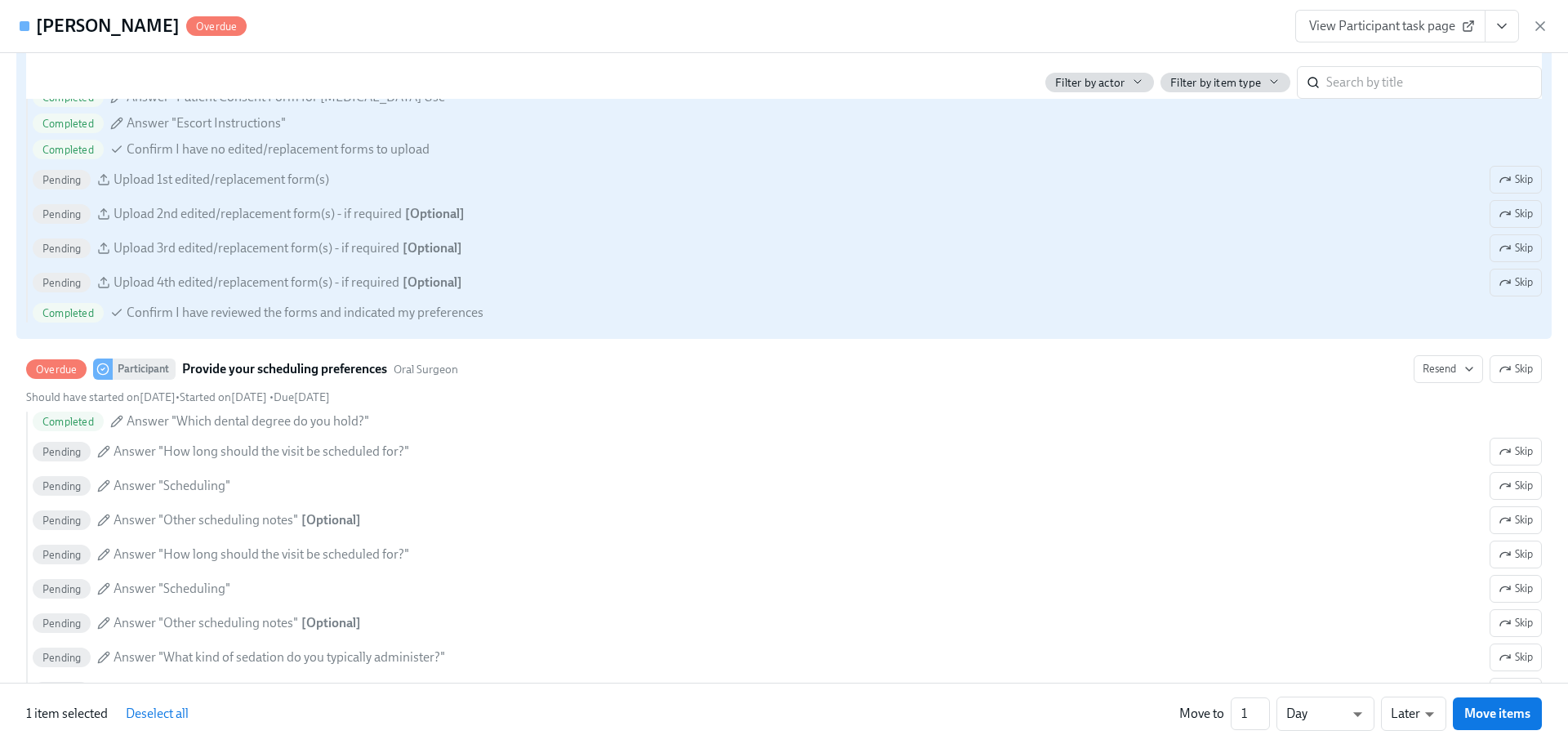
scroll to position [4536, 0]
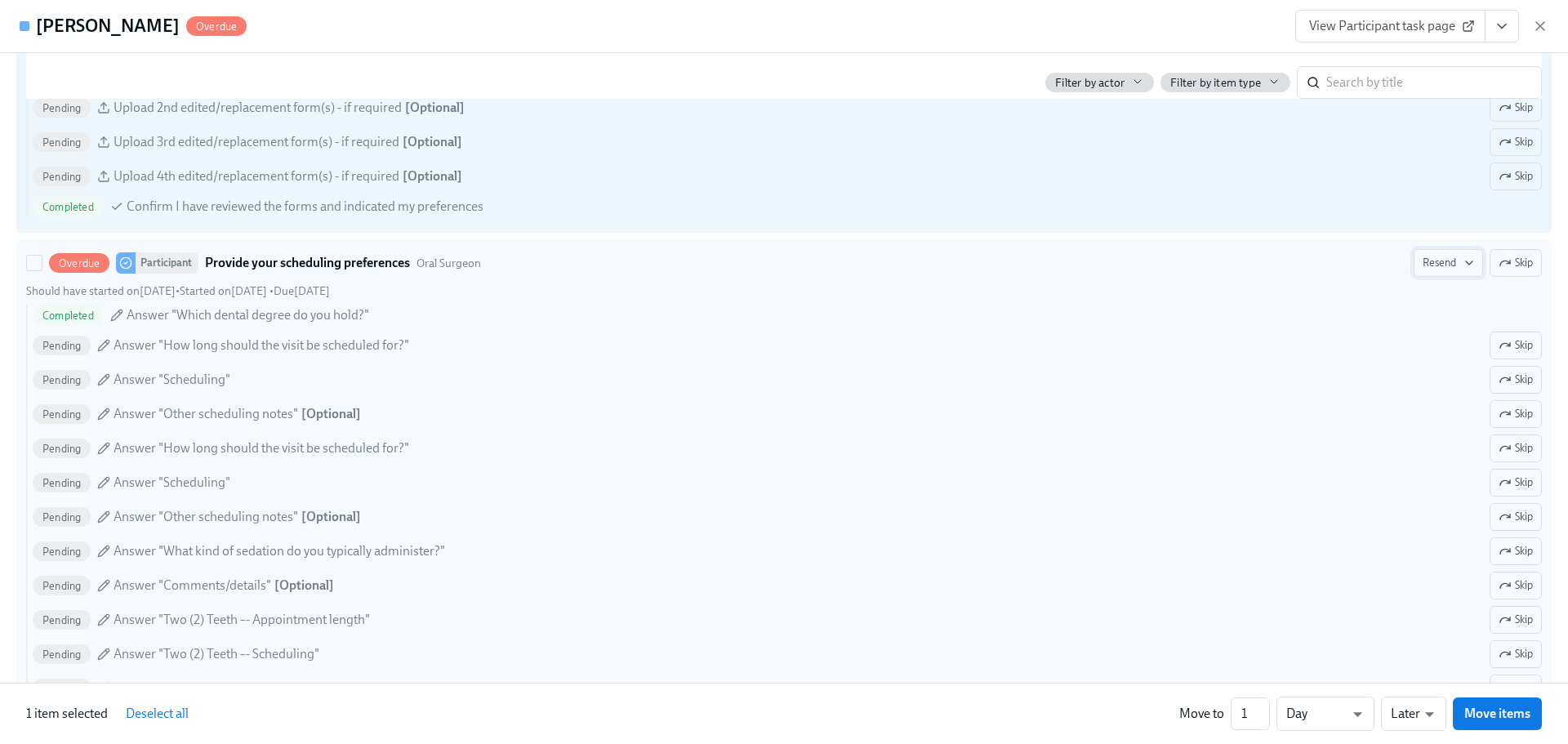
click at [1423, 271] on span "Resend" at bounding box center [1449, 263] width 52 height 17
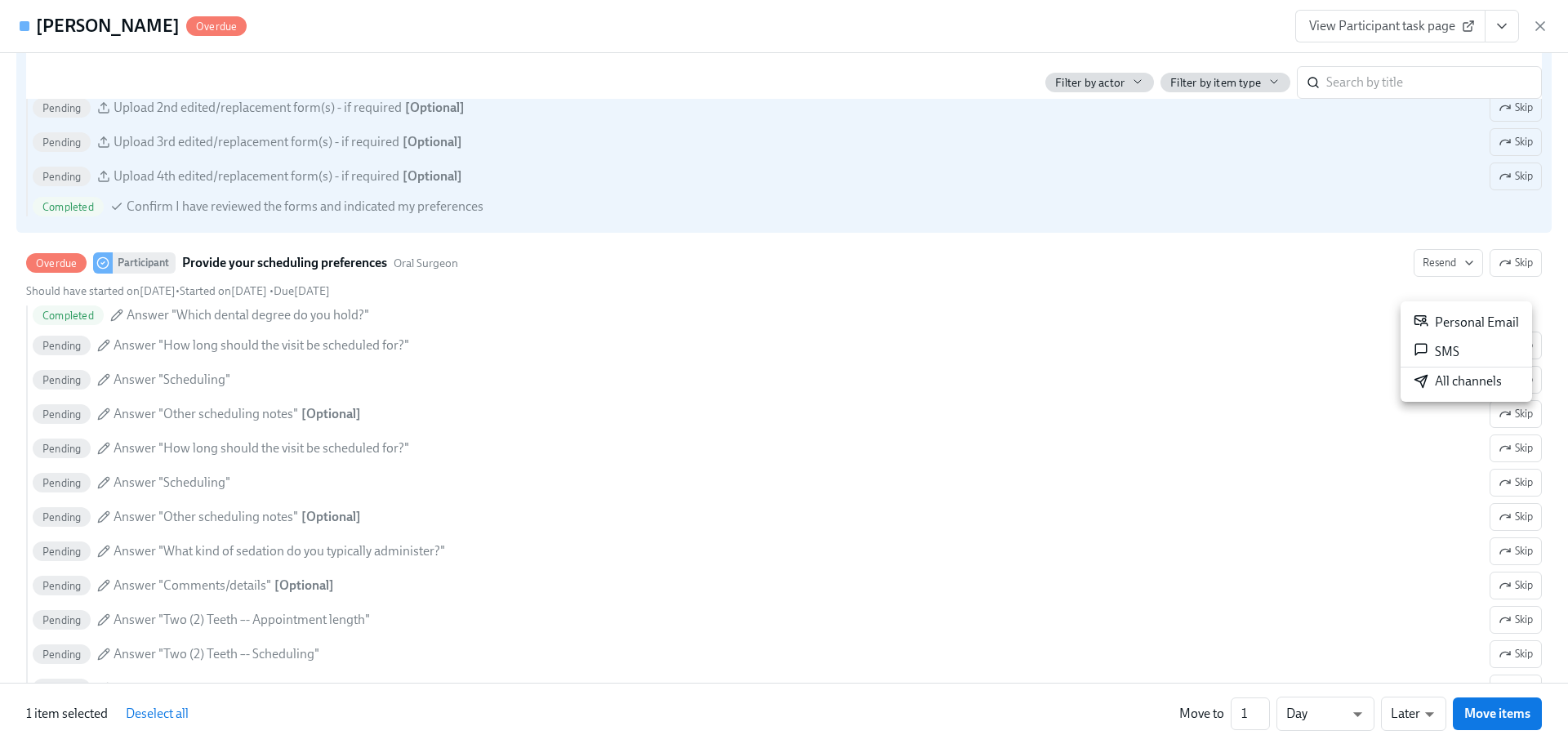
click at [1475, 381] on div "All channels" at bounding box center [1458, 382] width 88 height 18
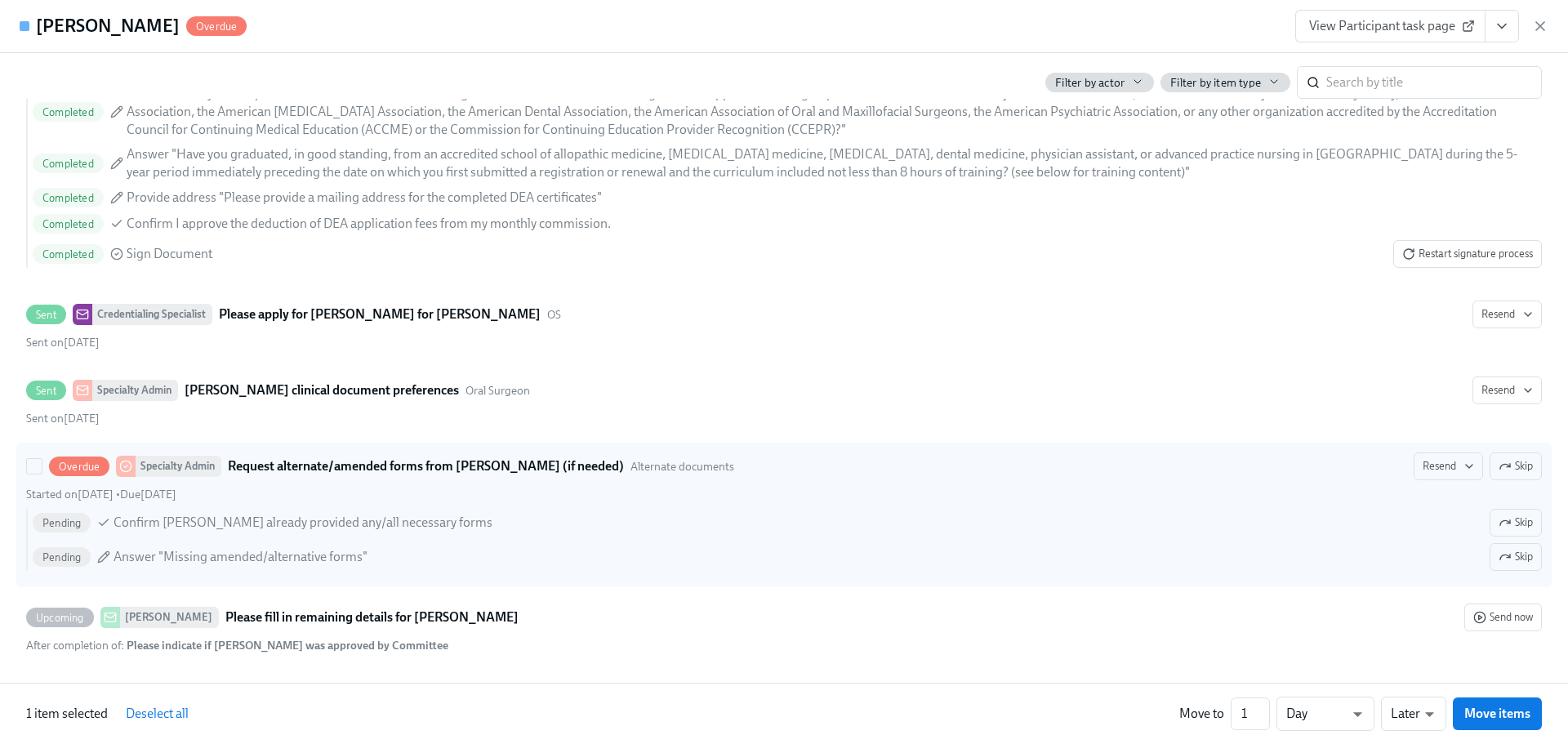
scroll to position [9160, 0]
click at [32, 466] on input "Overdue Specialty Admin Request alternate/amended forms from [PERSON_NAME] (if …" at bounding box center [34, 467] width 15 height 15
checkbox input "true"
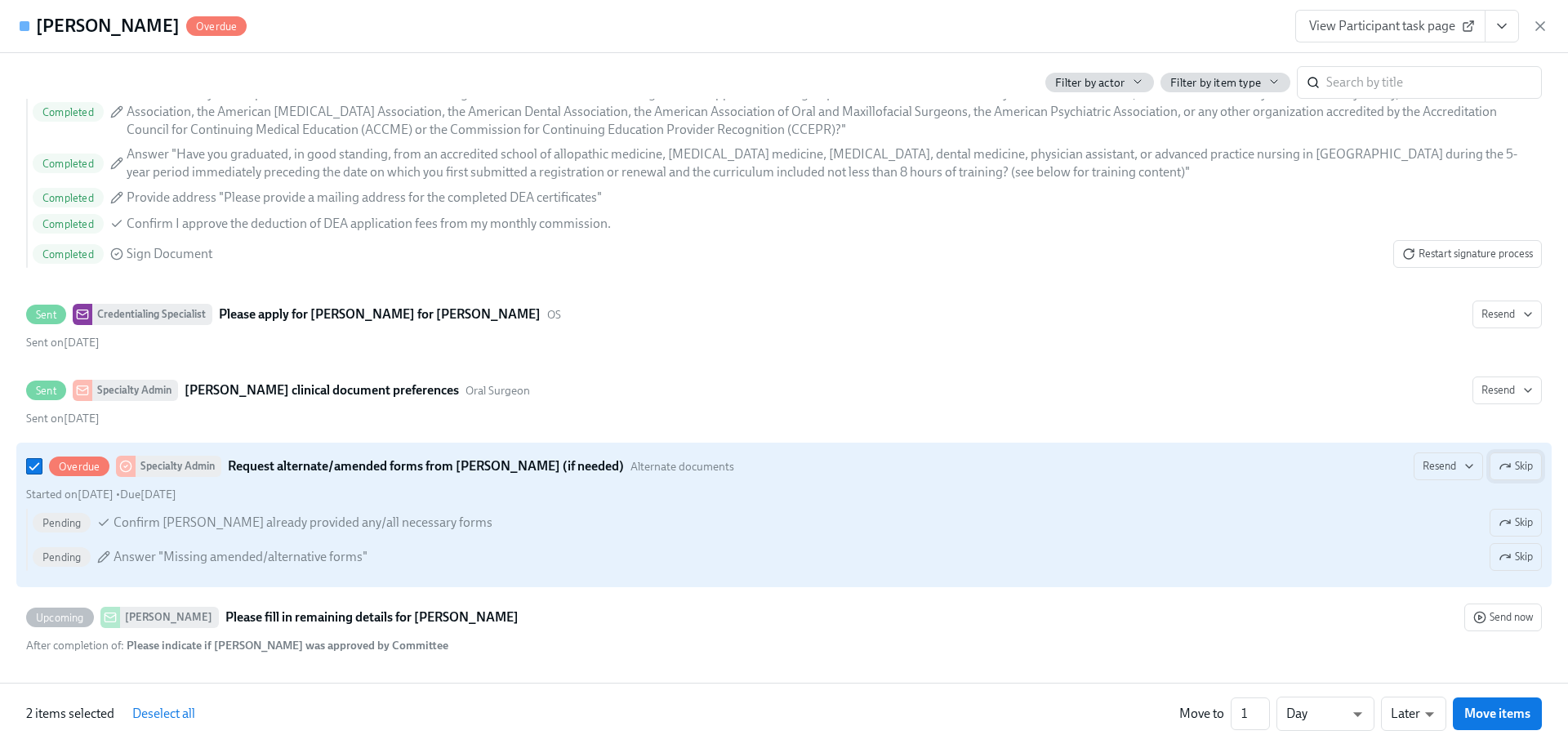
click at [1499, 461] on icon "button" at bounding box center [1506, 467] width 13 height 13
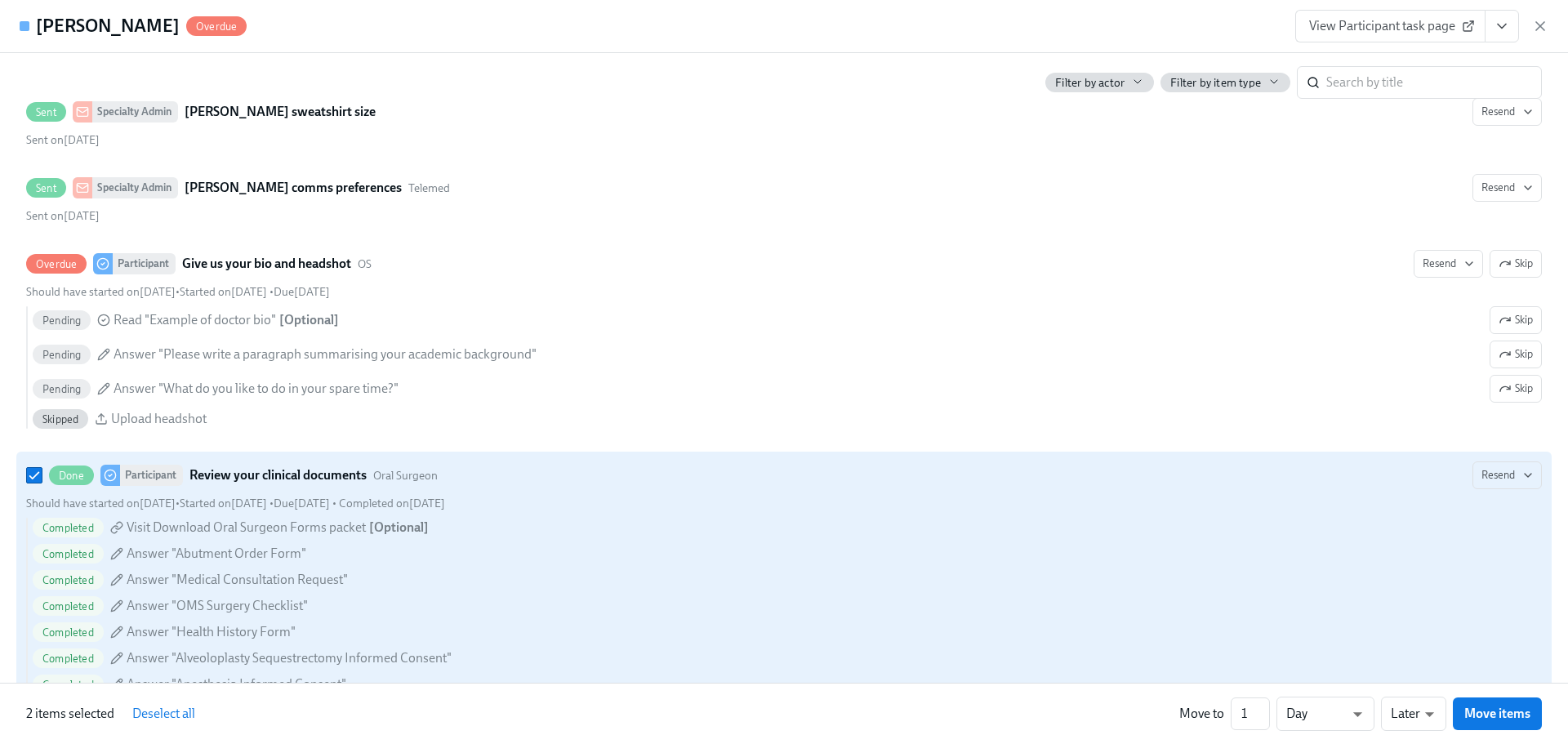
scroll to position [3419, 0]
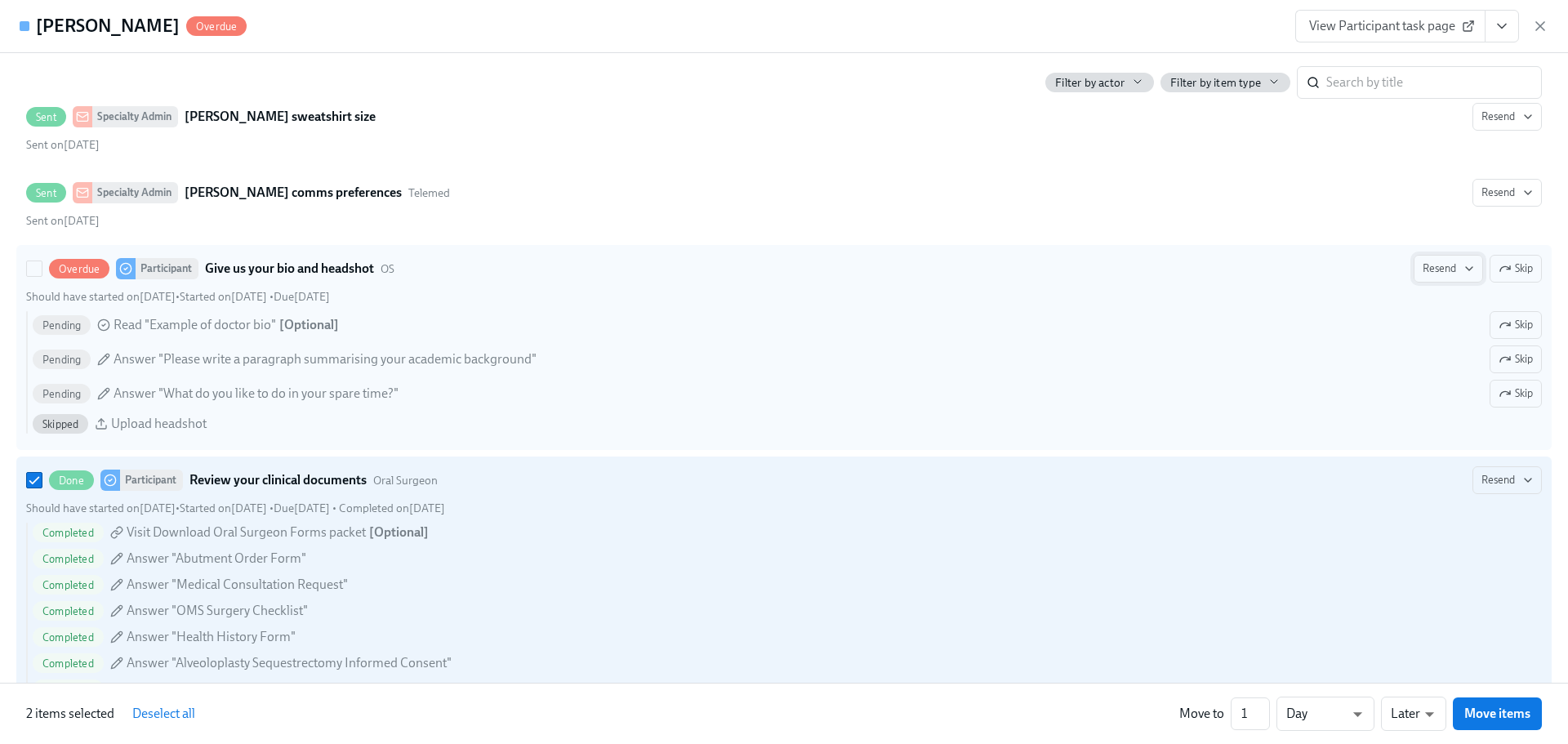
click at [1435, 277] on span "Resend" at bounding box center [1449, 269] width 52 height 17
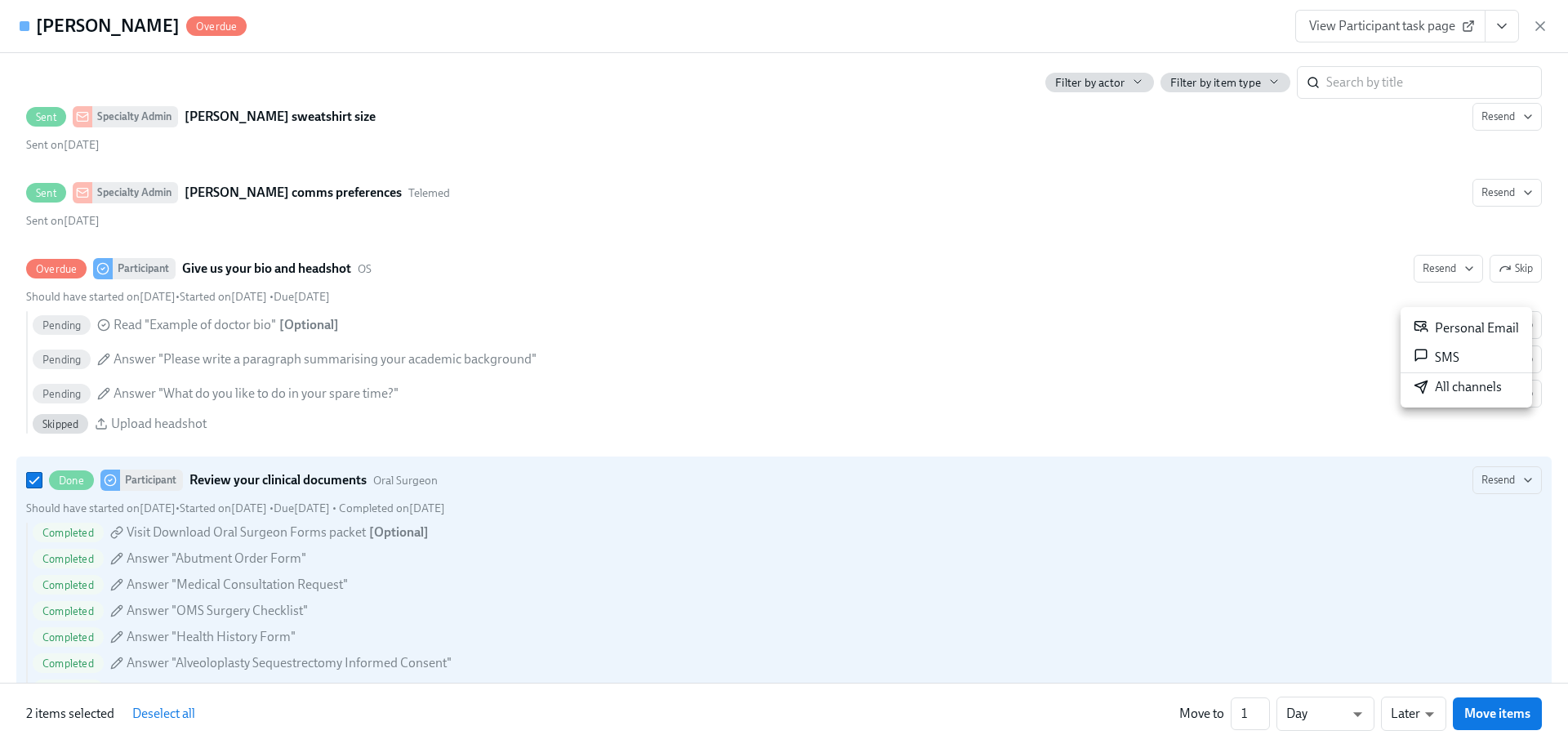
click at [1433, 395] on div "All channels" at bounding box center [1458, 387] width 88 height 18
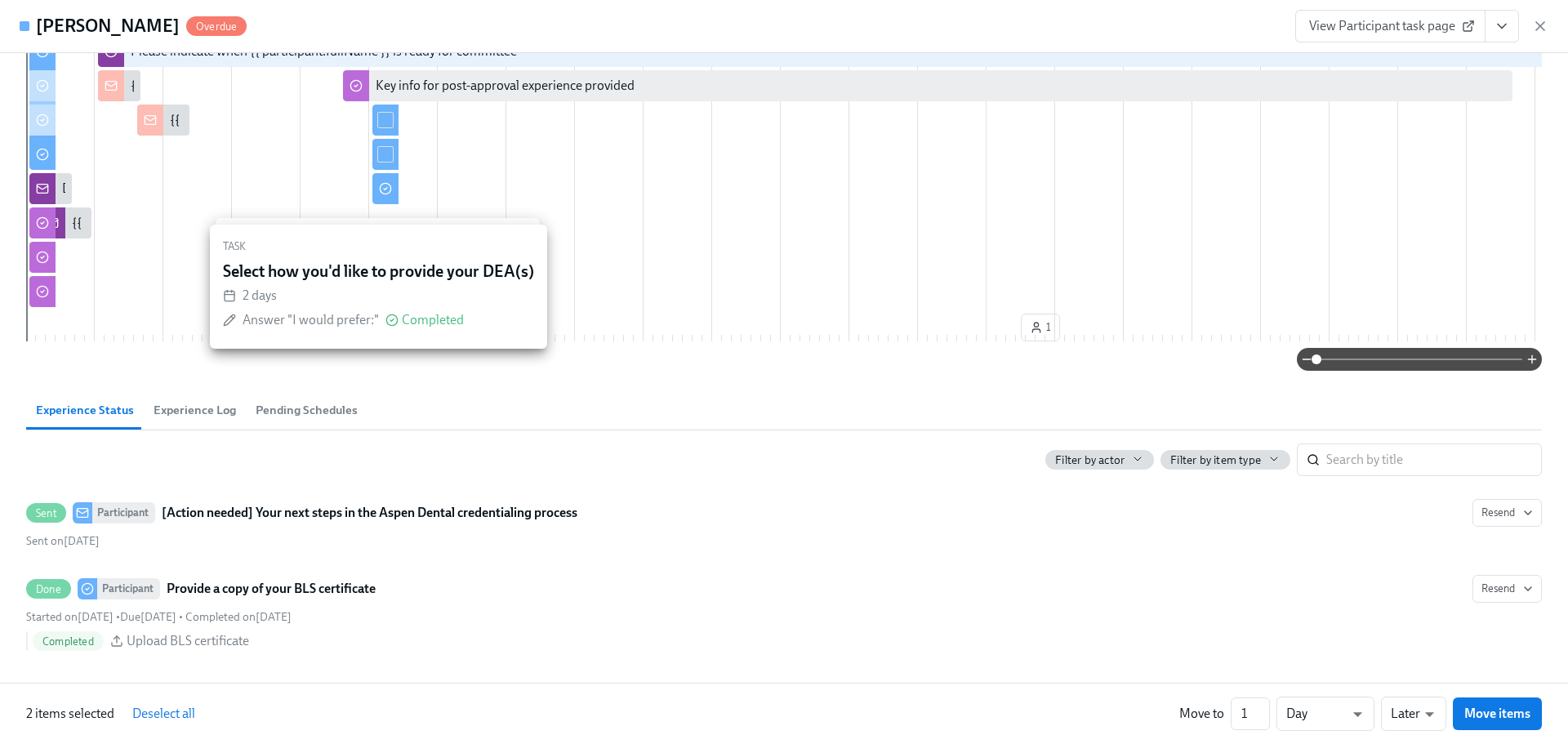
scroll to position [70, 0]
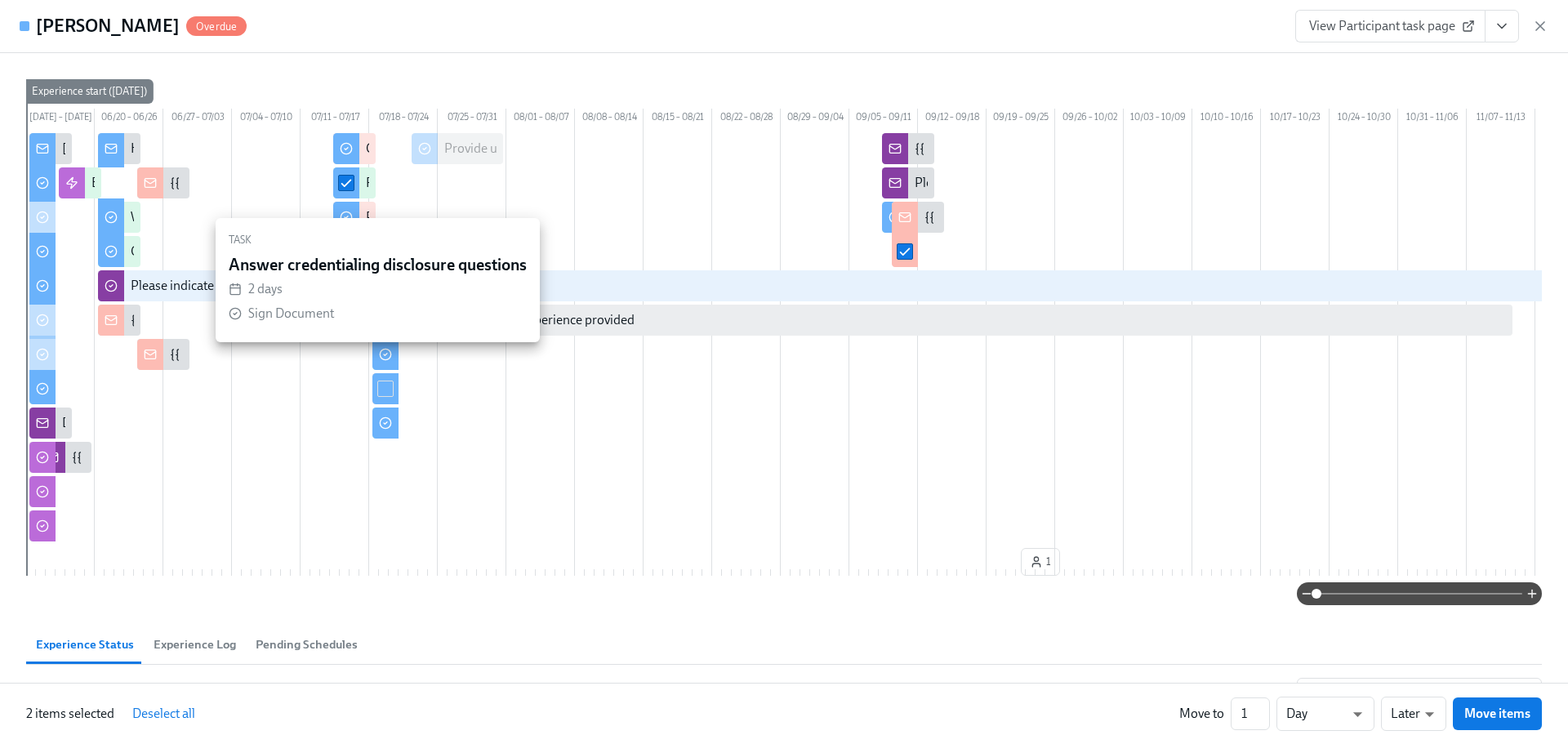
click at [222, 654] on span "Experience Log" at bounding box center [194, 645] width 82 height 19
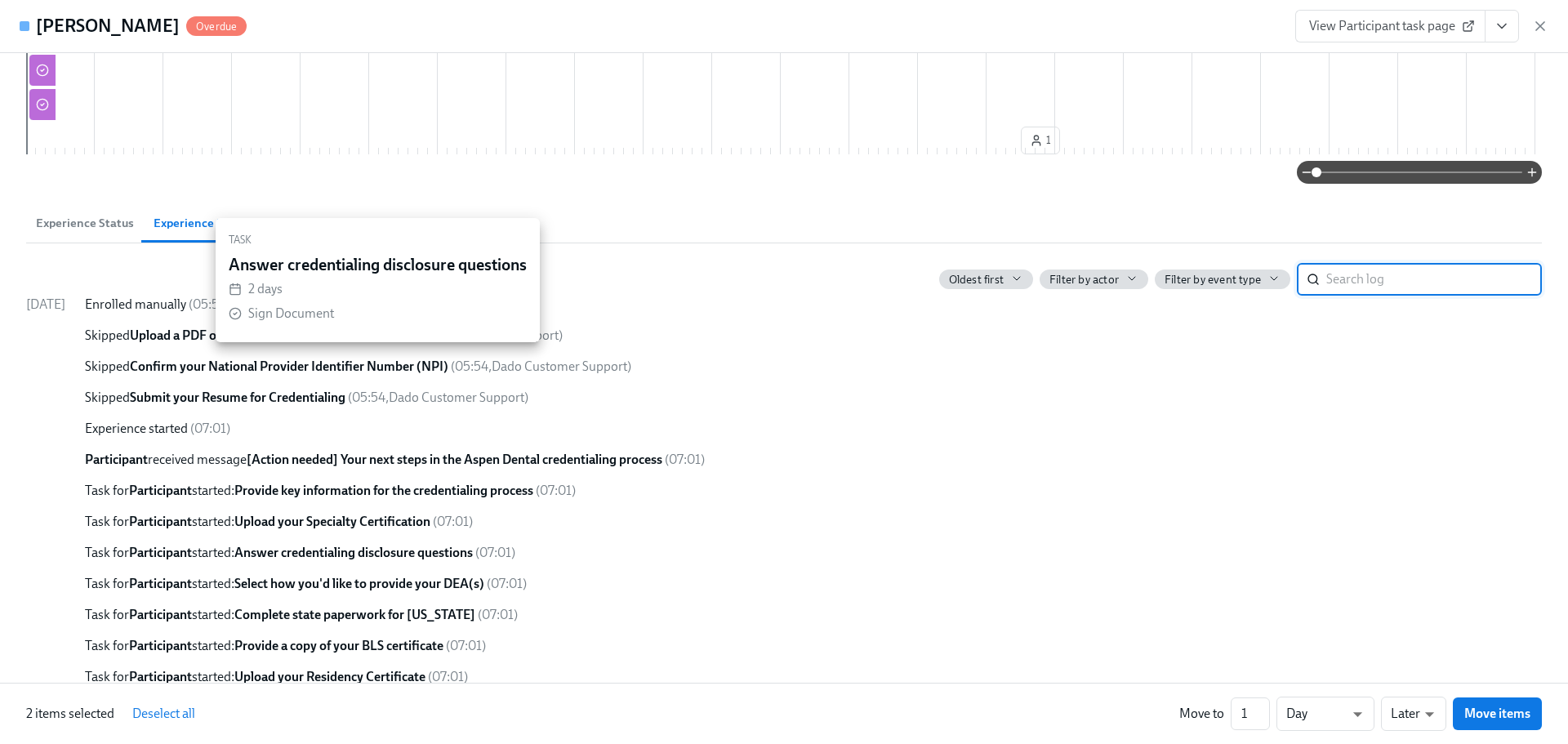
scroll to position [394, 0]
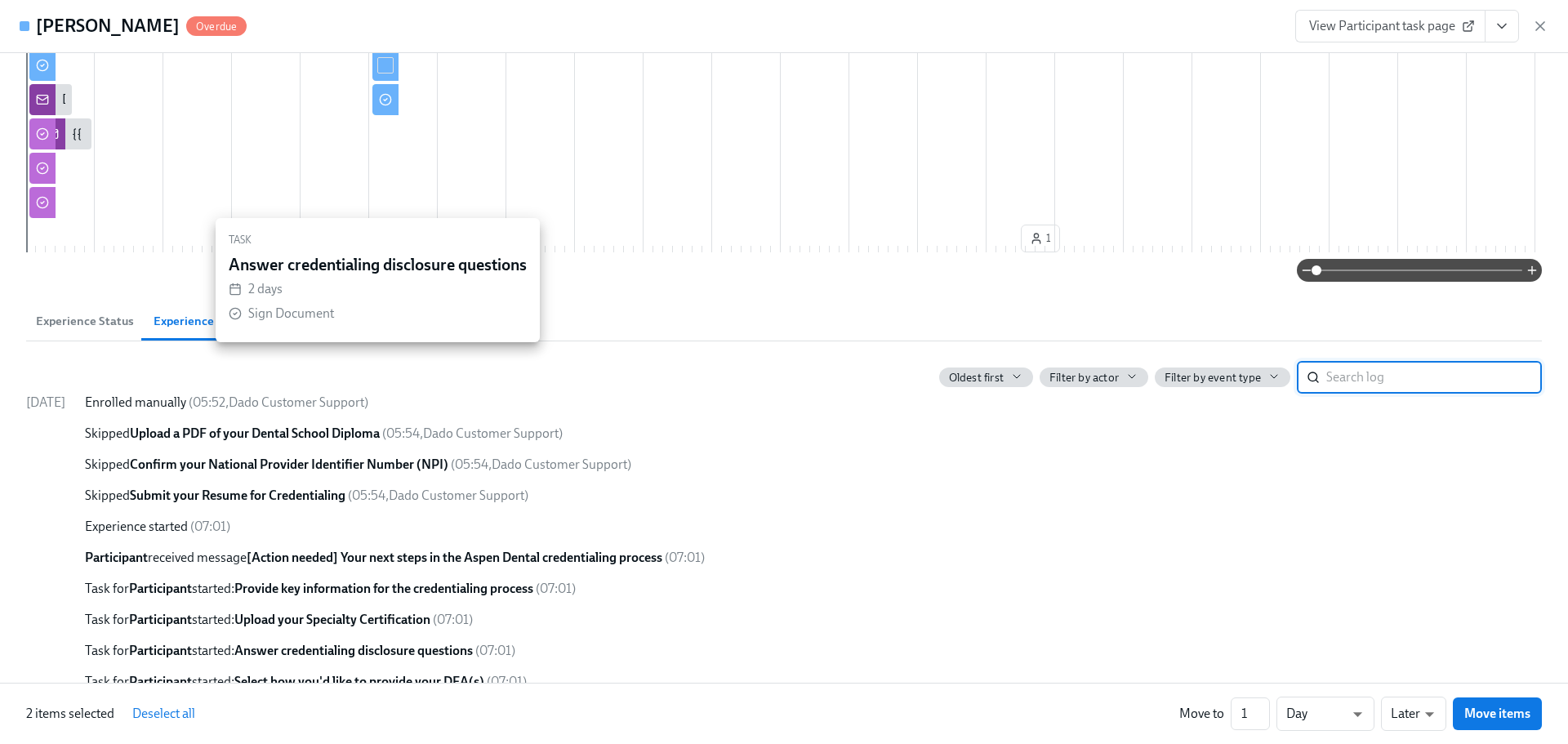
click at [991, 386] on span "Oldest first" at bounding box center [976, 377] width 55 height 16
click at [982, 371] on li "Newest first" at bounding box center [975, 373] width 93 height 27
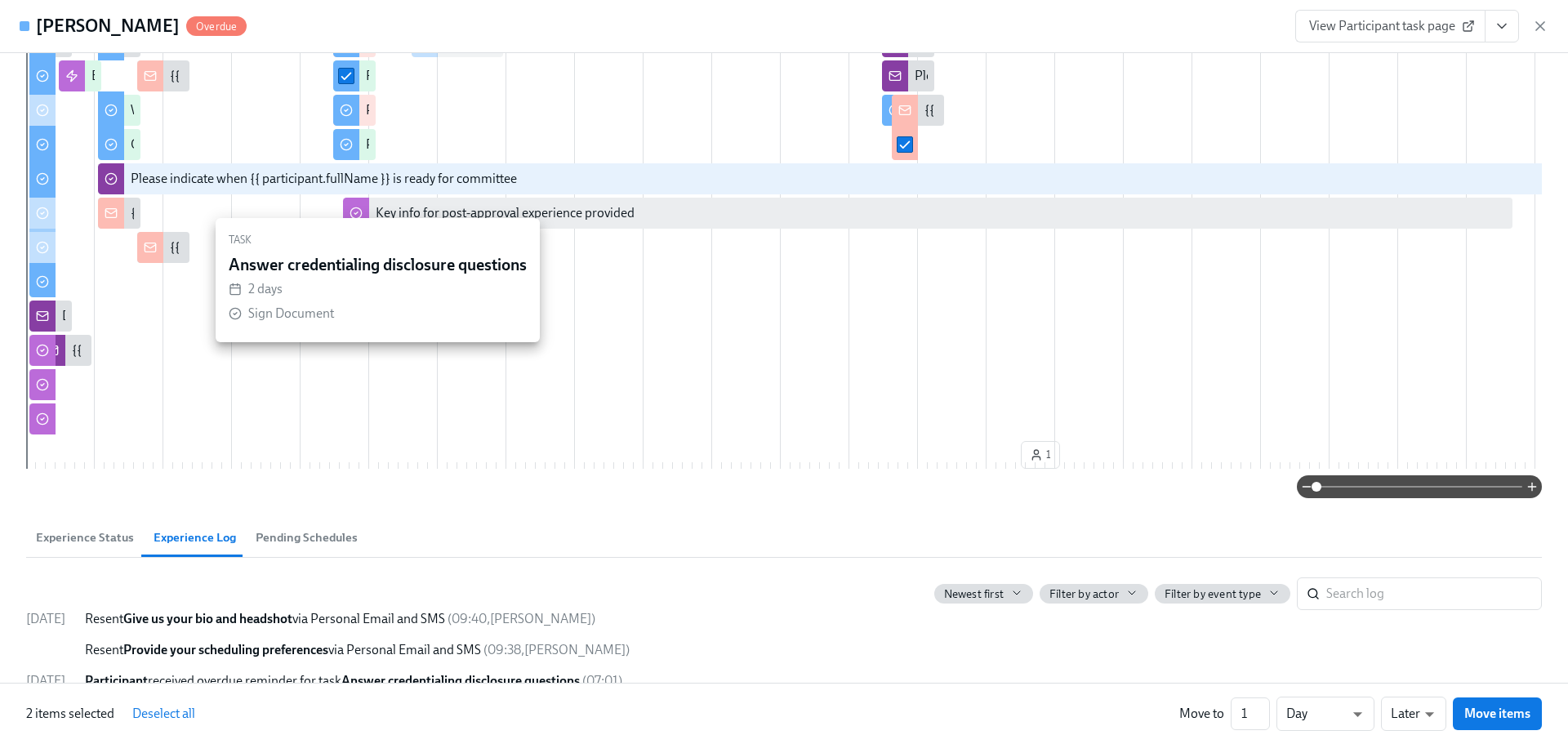
scroll to position [0, 0]
